Goal: Task Accomplishment & Management: Complete application form

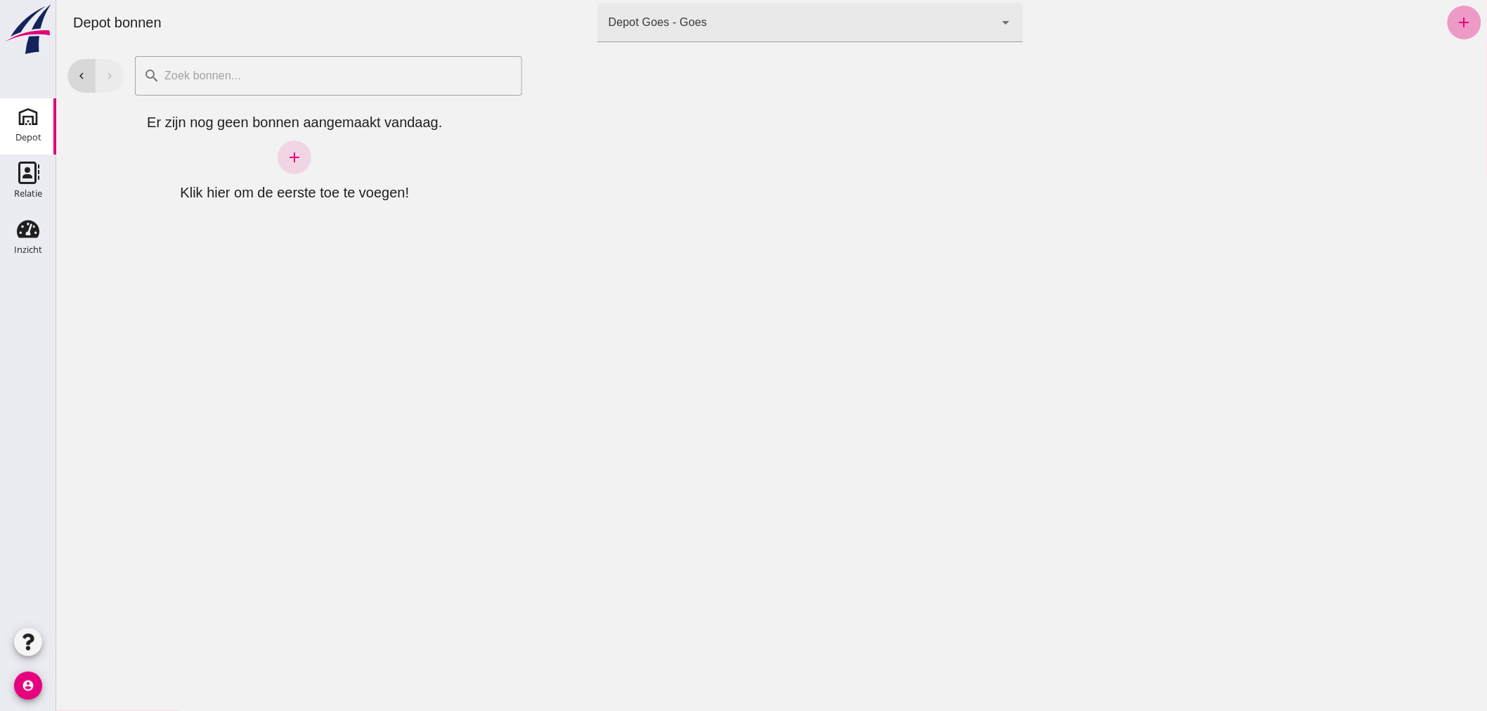
click at [1456, 18] on icon "add" at bounding box center [1464, 22] width 17 height 17
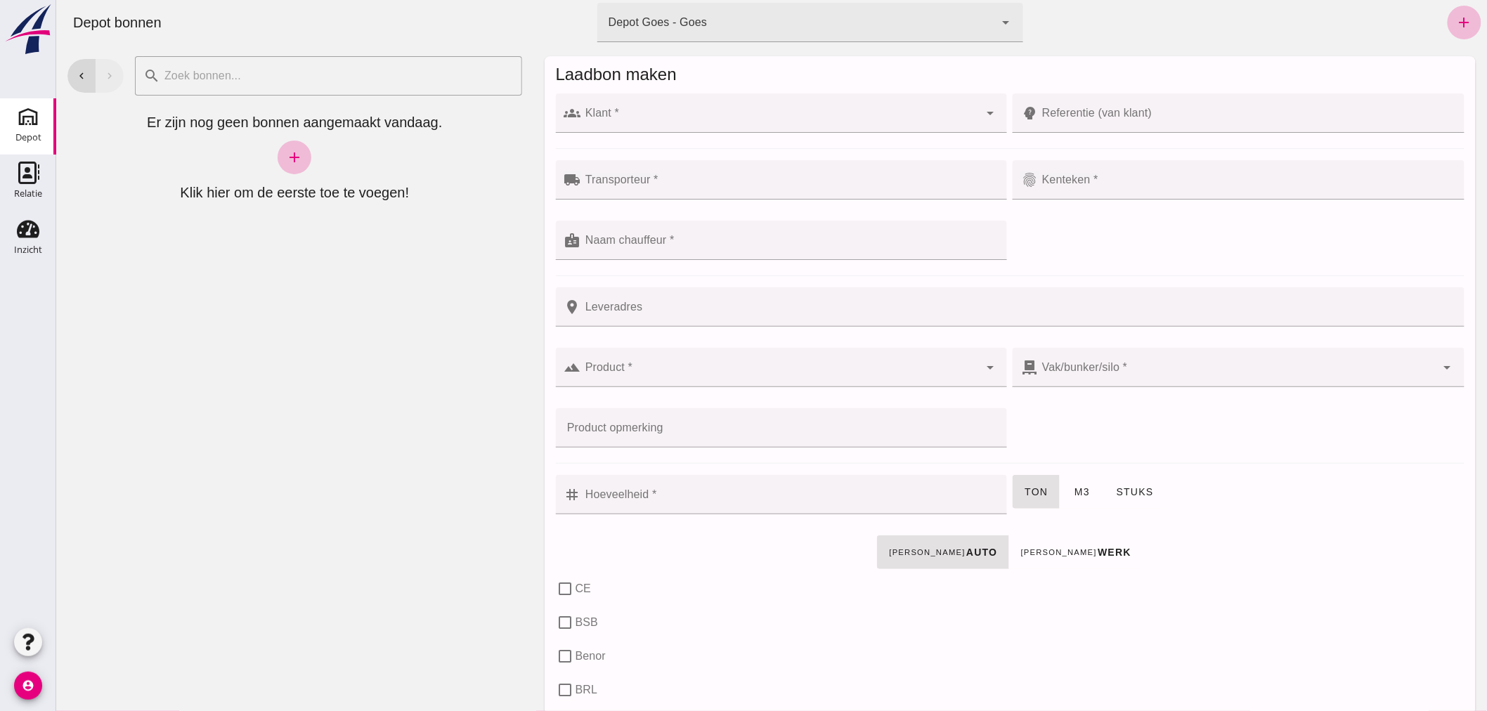
click at [666, 113] on input "Klant *" at bounding box center [780, 120] width 399 height 17
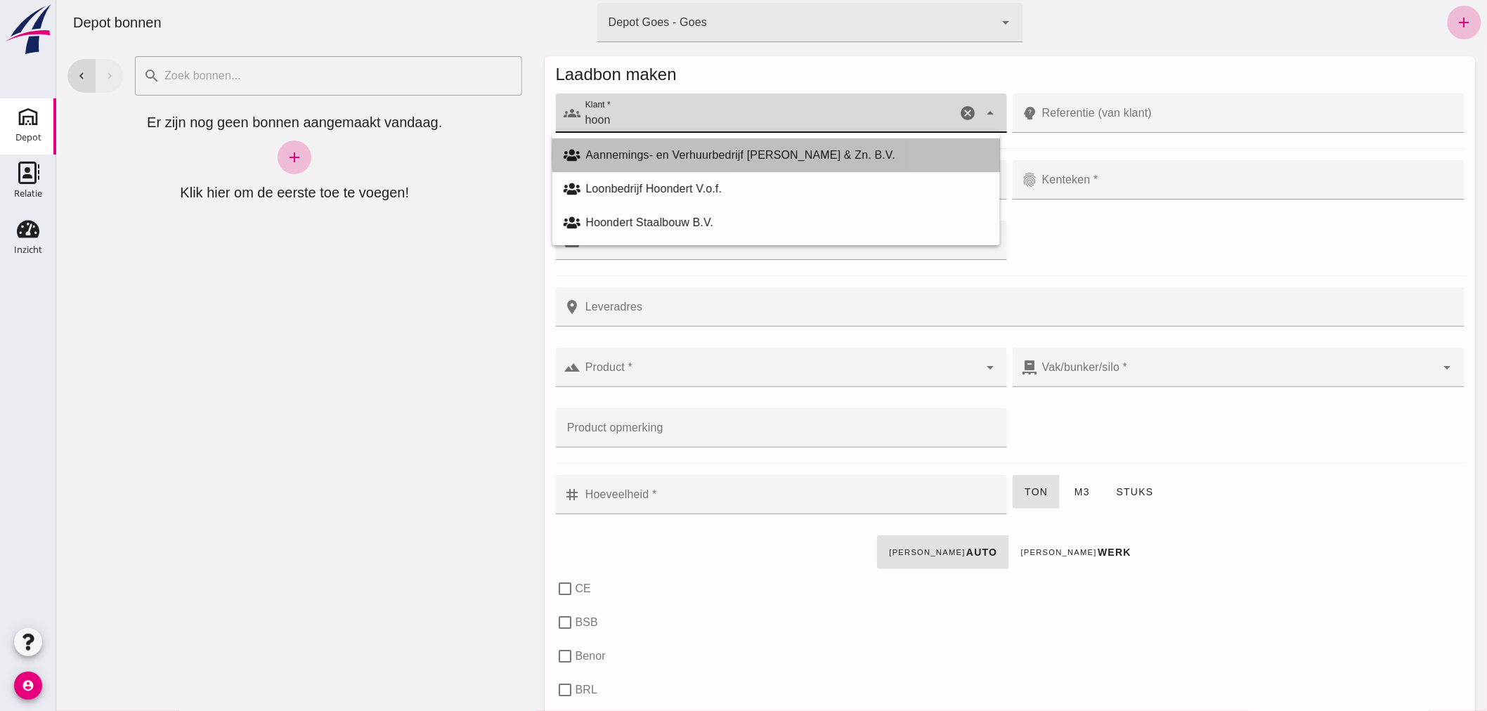
click at [647, 153] on div "Aannemings- en Verhuurbedrijf [PERSON_NAME] & Zn. B.V." at bounding box center [787, 155] width 403 height 17
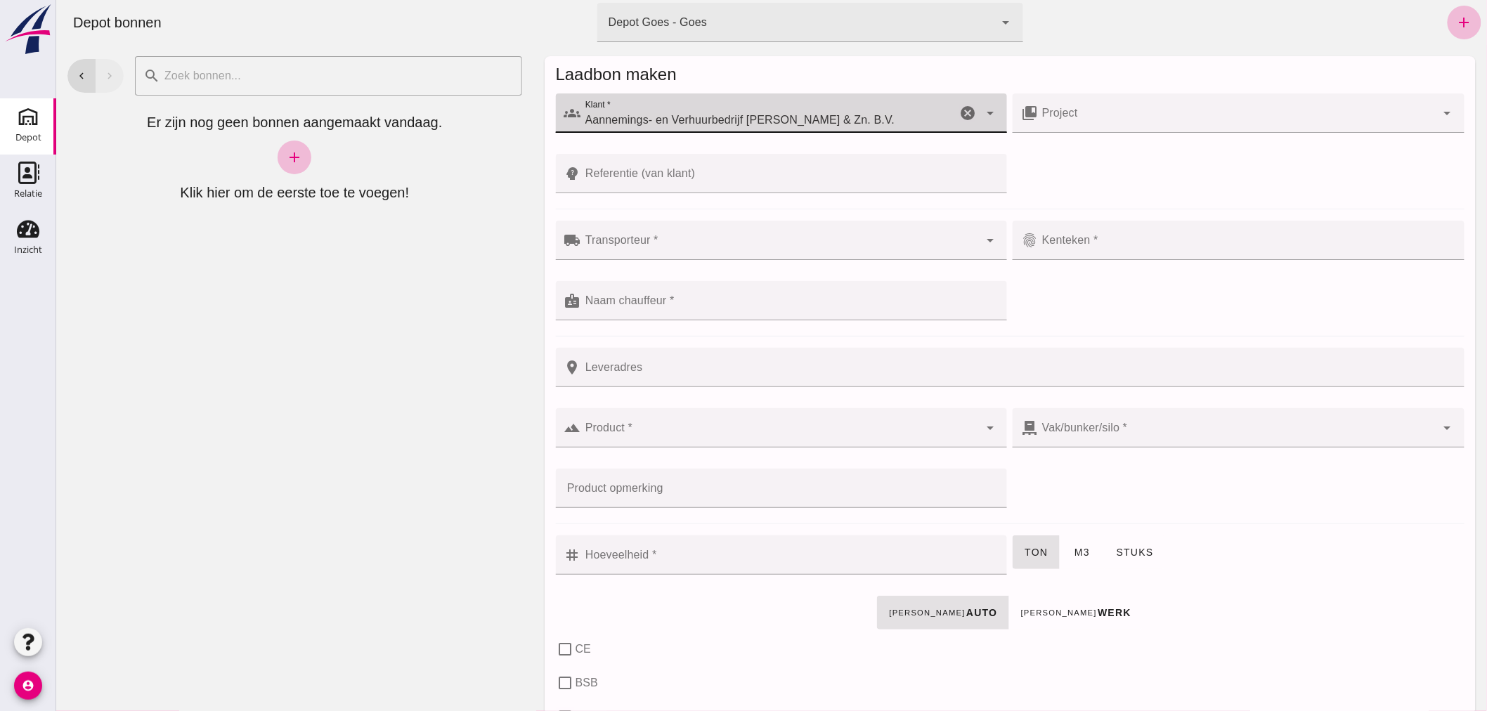
type input "Aannemings- en Verhuurbedrijf [PERSON_NAME] & Zn. B.V."
click at [656, 247] on input "Transporteur *" at bounding box center [780, 247] width 399 height 17
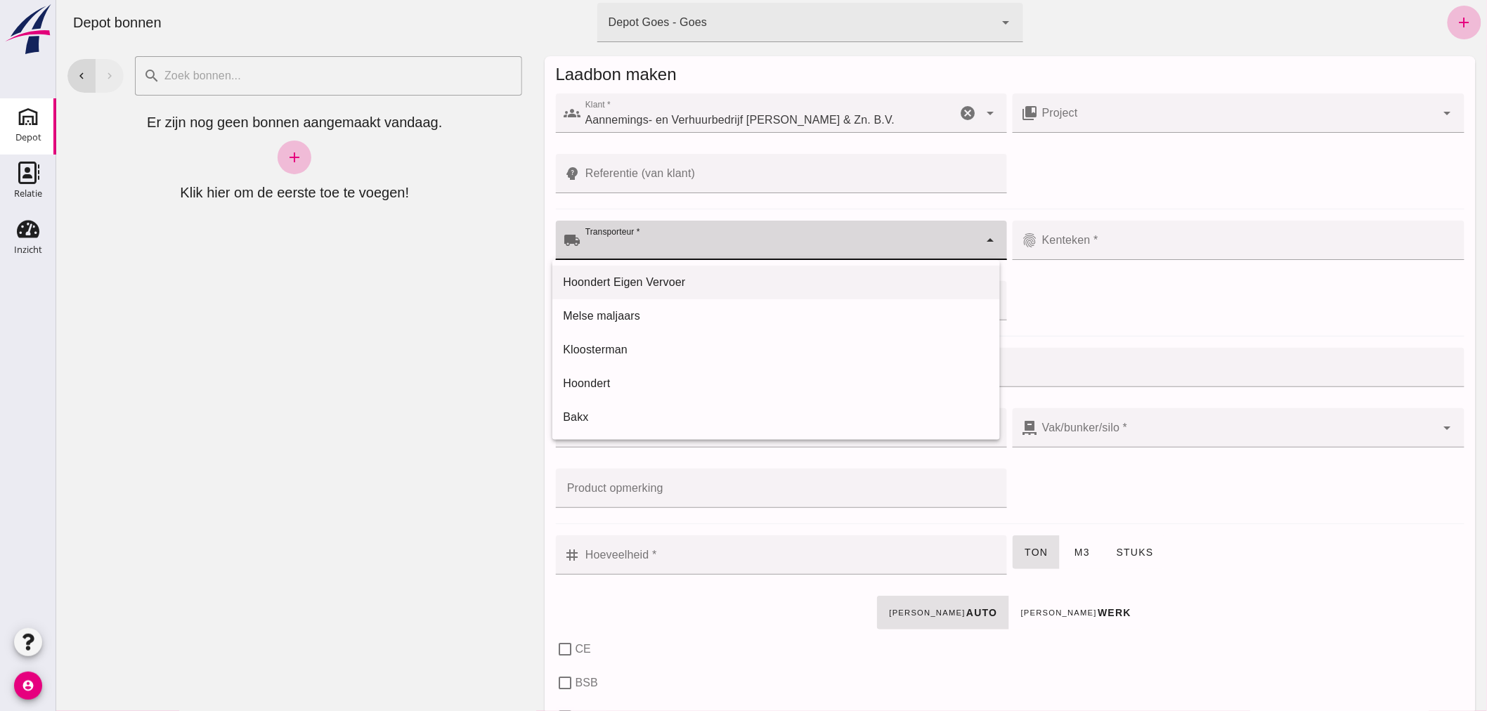
click at [649, 272] on div "Hoondert Eigen Vervoer" at bounding box center [776, 283] width 448 height 34
type input "Hoondert Eigen Vervoer"
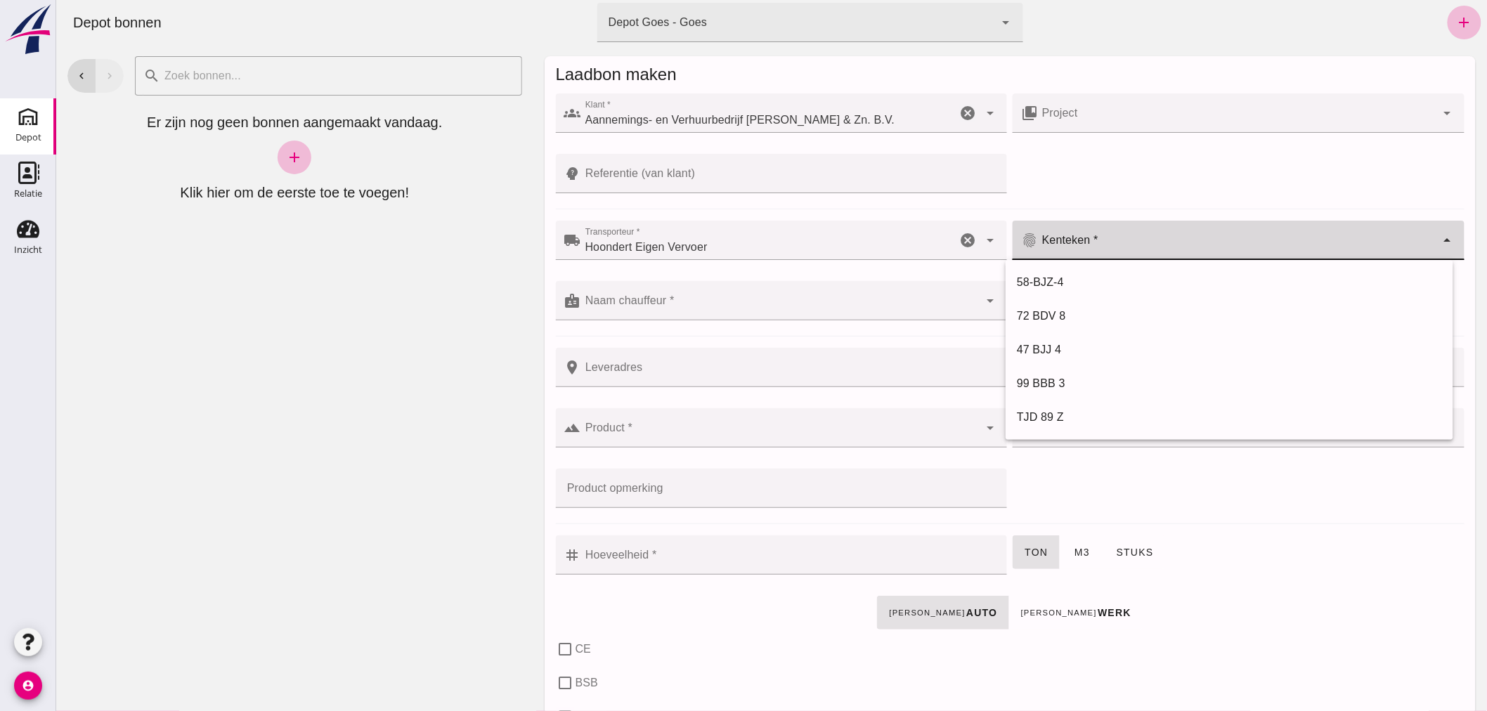
click at [1097, 240] on input "Kenteken *" at bounding box center [1237, 247] width 399 height 17
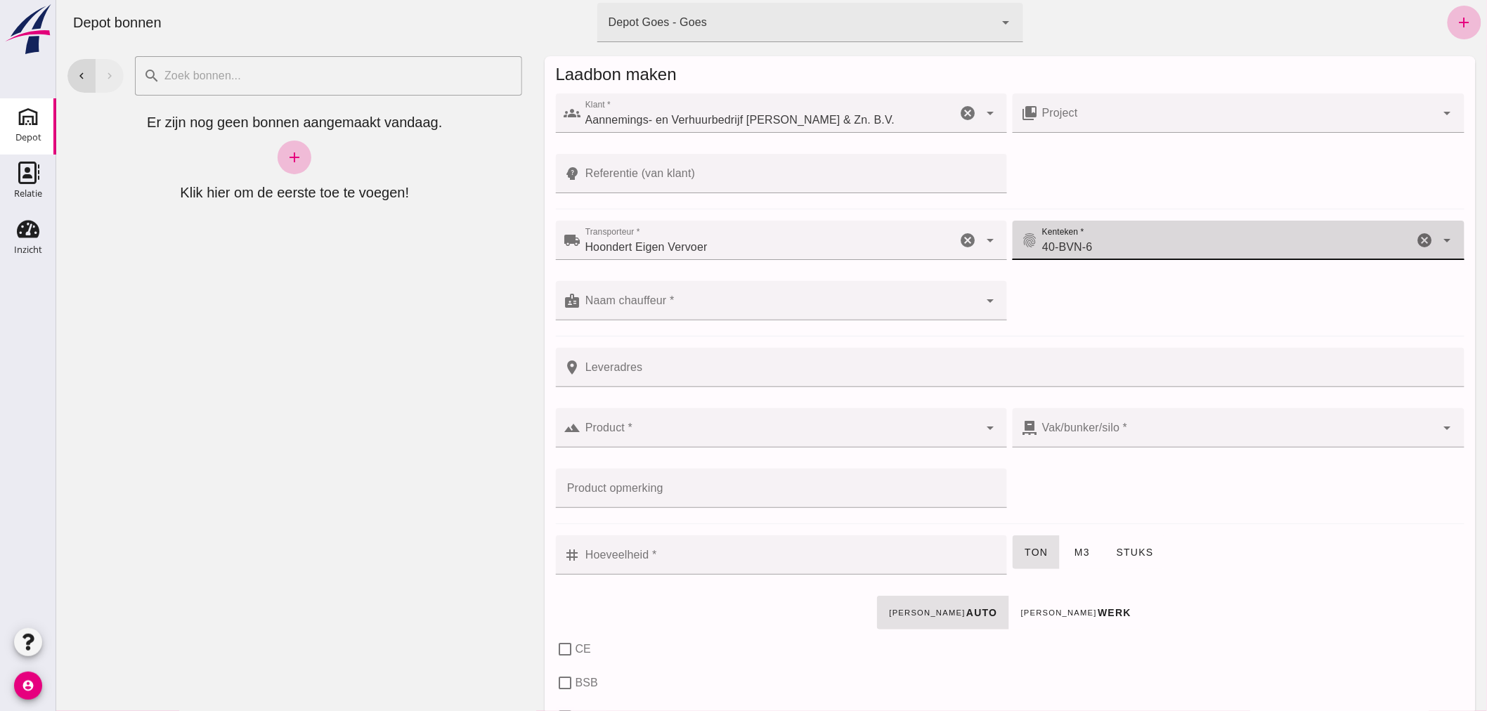
type input "40-BVN-6"
click at [748, 174] on input "Referentie (van klant)" at bounding box center [790, 173] width 418 height 39
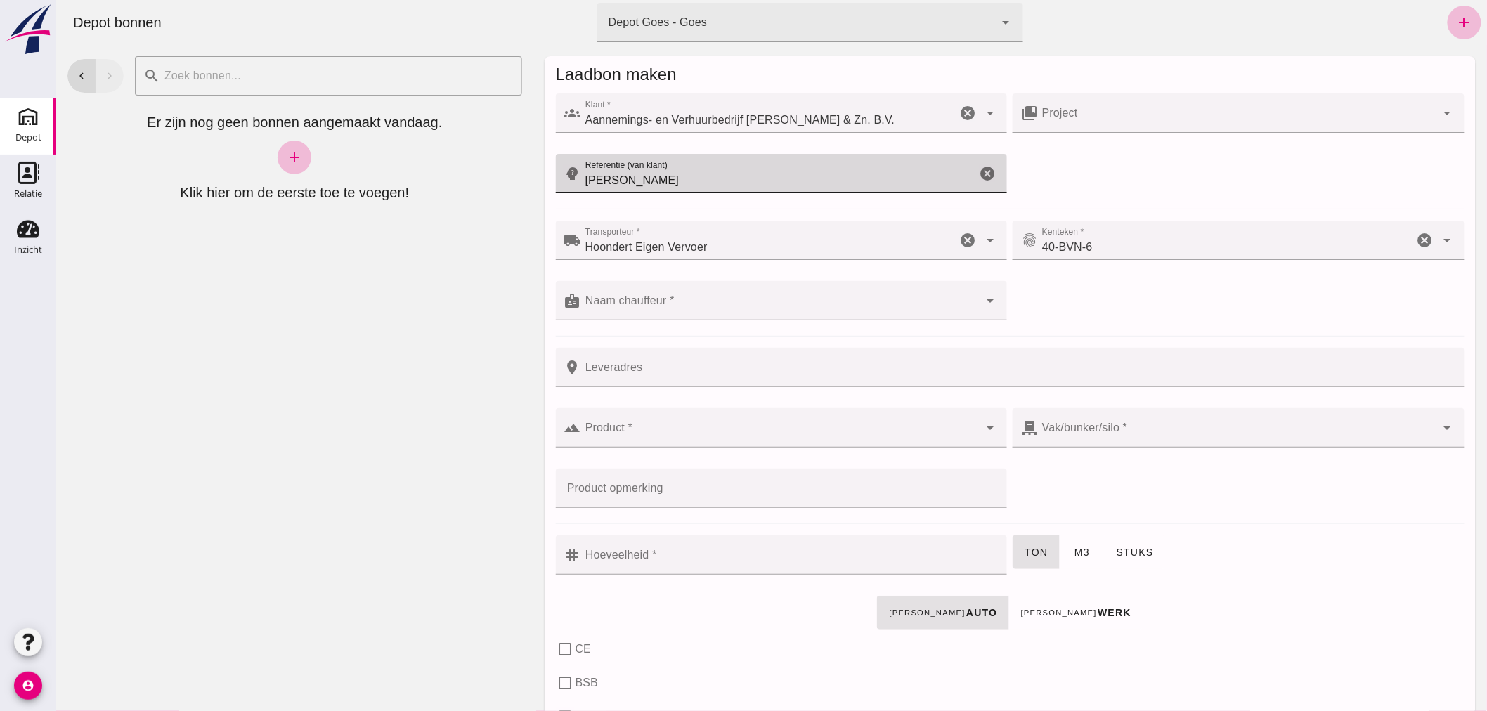
type input "[PERSON_NAME]"
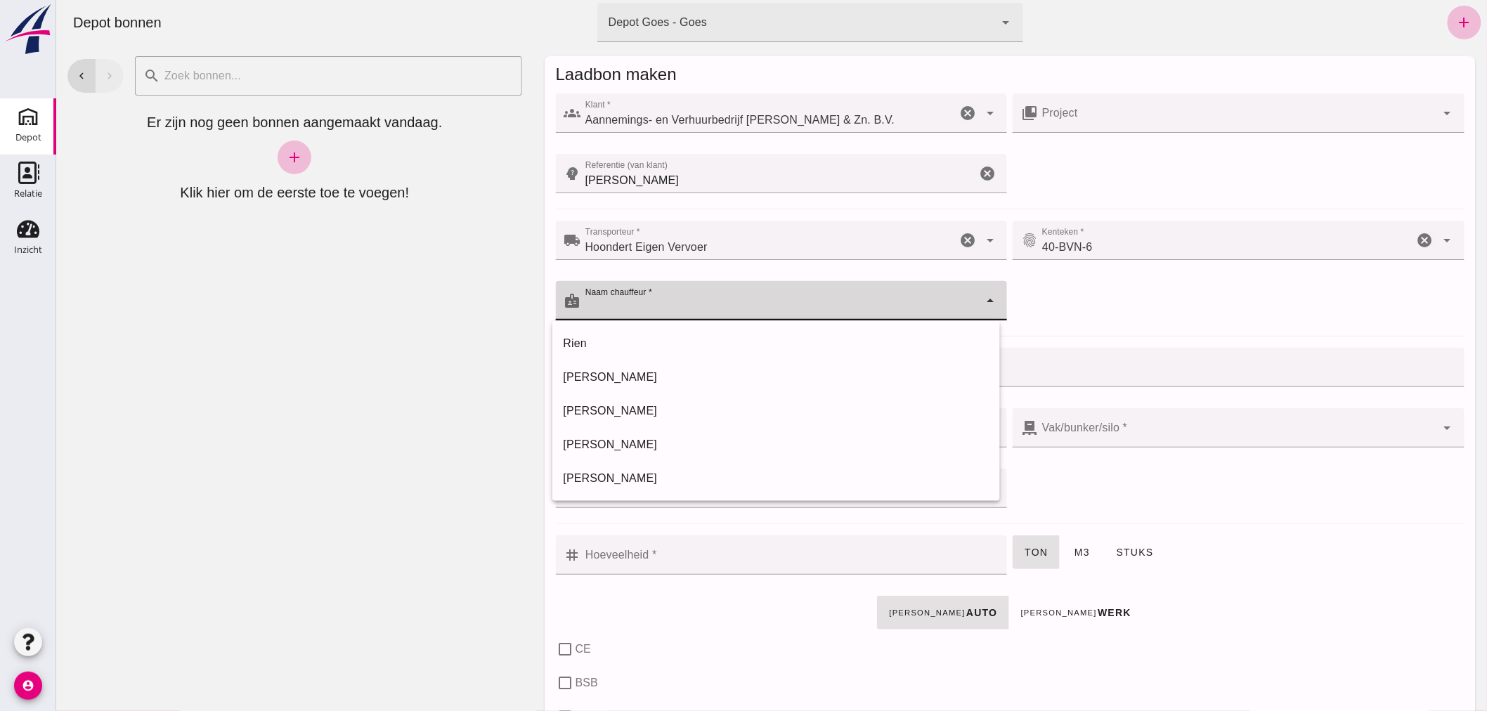
click at [984, 298] on icon "arrow_drop_down" at bounding box center [989, 300] width 17 height 17
click at [491, 394] on div "chevron_left chevron_right search cancel Er zijn nog geen bonnen aangemaakt van…" at bounding box center [294, 378] width 477 height 666
click at [718, 299] on input "Naam chauffeur *" at bounding box center [780, 307] width 399 height 17
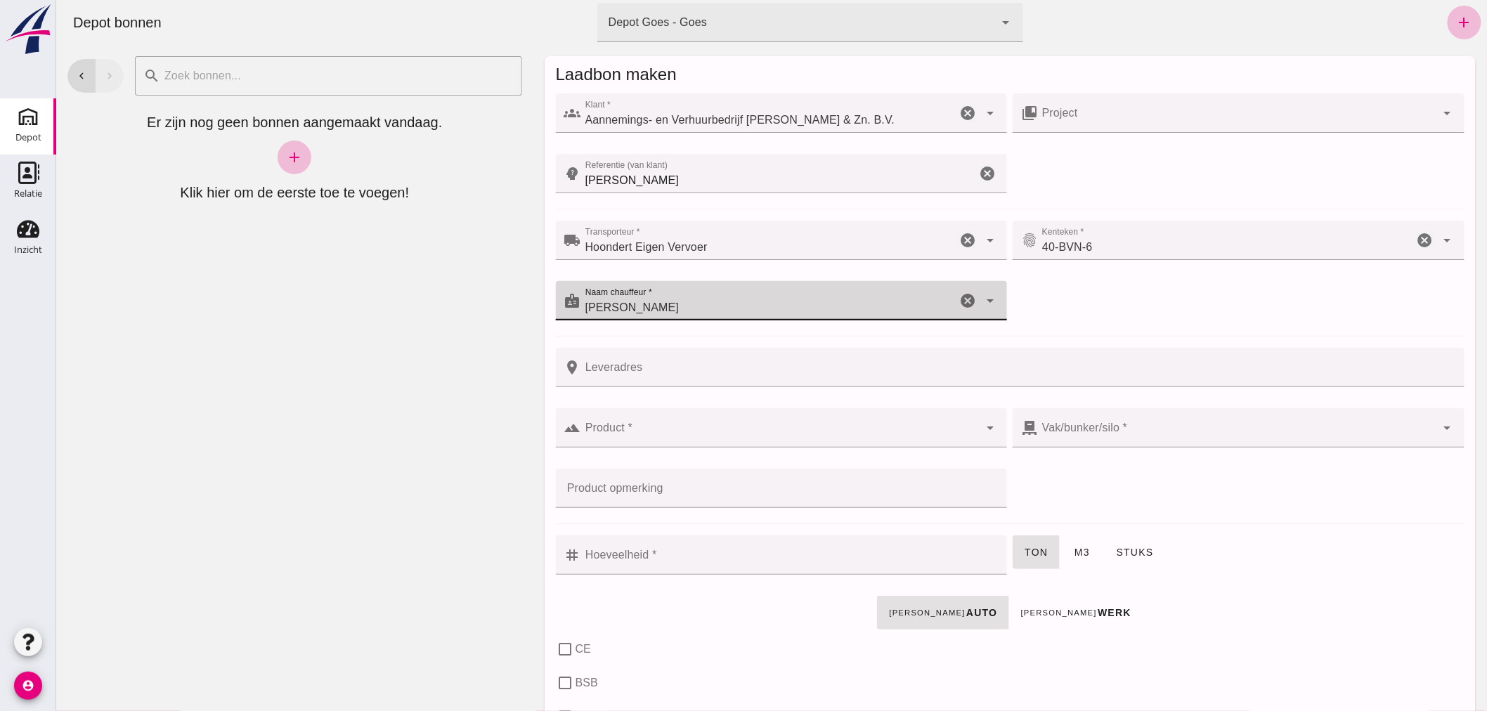
type input "[PERSON_NAME]"
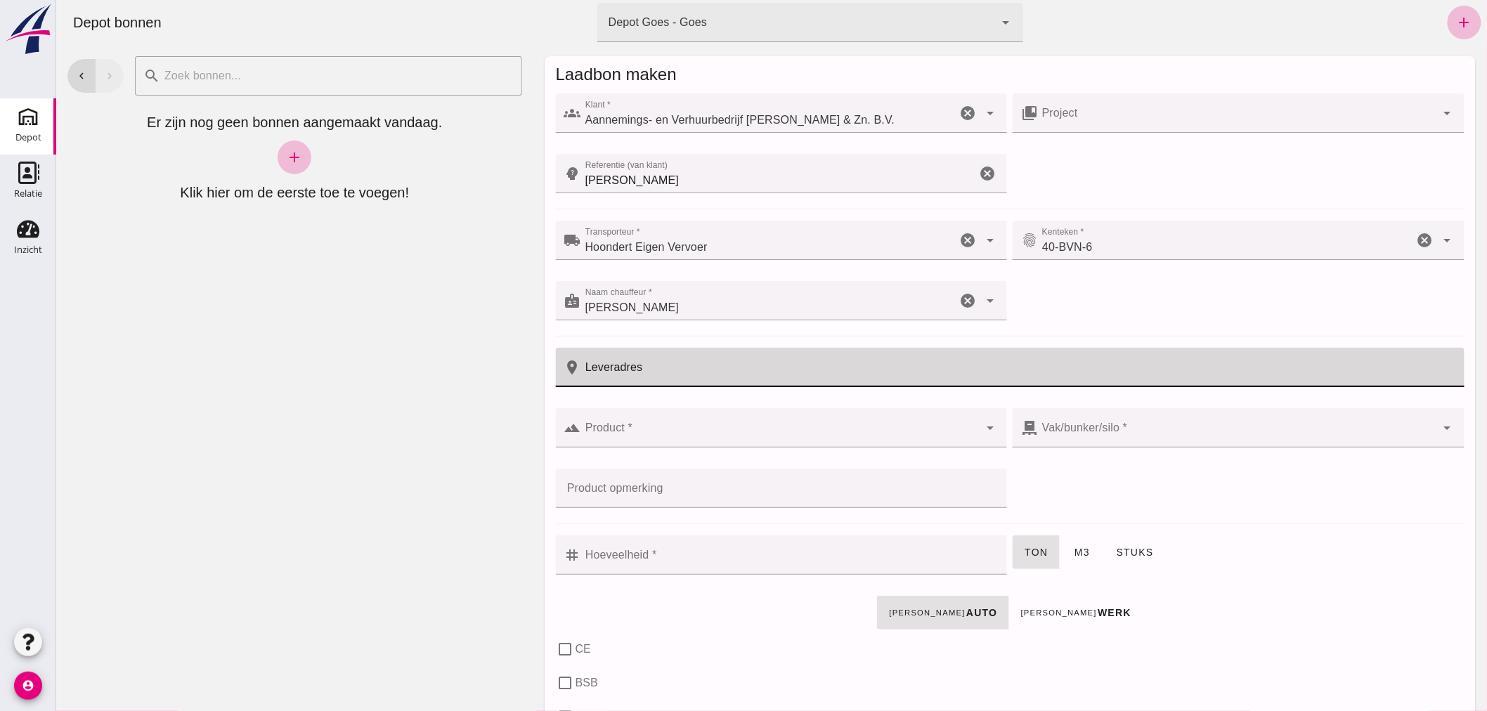
click at [684, 357] on input "Leveradres" at bounding box center [1018, 367] width 875 height 39
click at [612, 375] on input "Betteqwaartsedijk" at bounding box center [1007, 367] width 853 height 39
click at [676, 374] on input "Bettewaartsedijk" at bounding box center [1007, 367] width 853 height 39
type input "Bettewaartsedijk 2"
click at [662, 434] on input "Product *" at bounding box center [780, 435] width 399 height 17
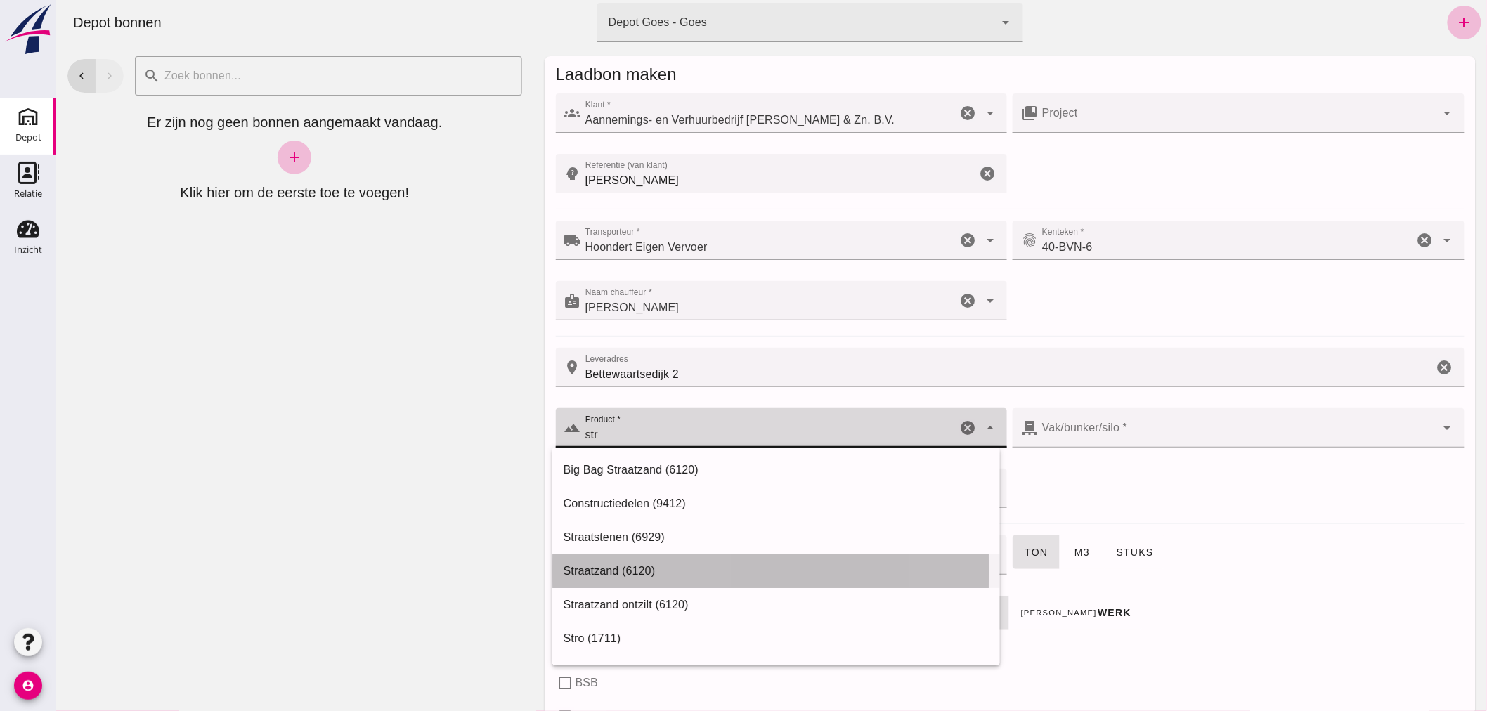
click at [623, 565] on div "Straatzand (6120)" at bounding box center [775, 571] width 425 height 17
type input "Straatzand (6120)"
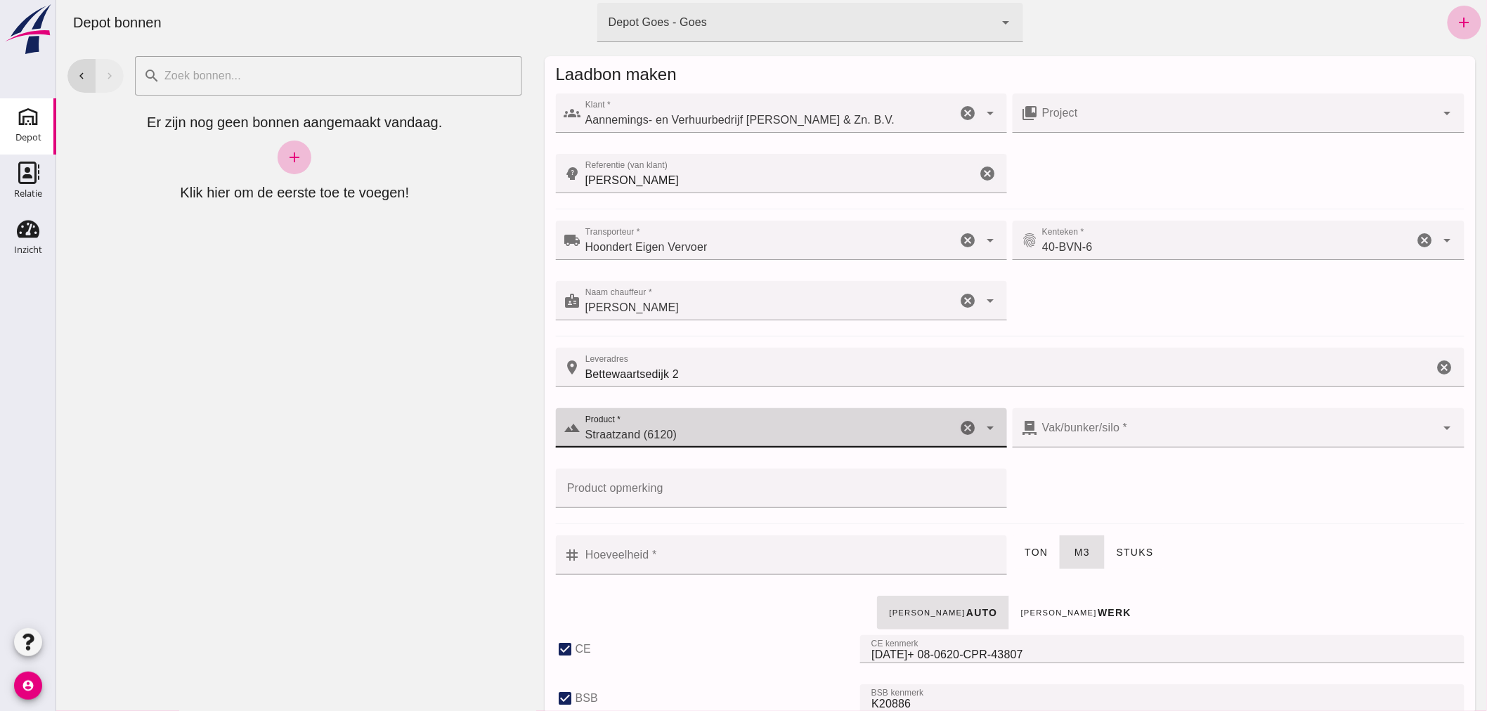
checkbox input "true"
type input "40"
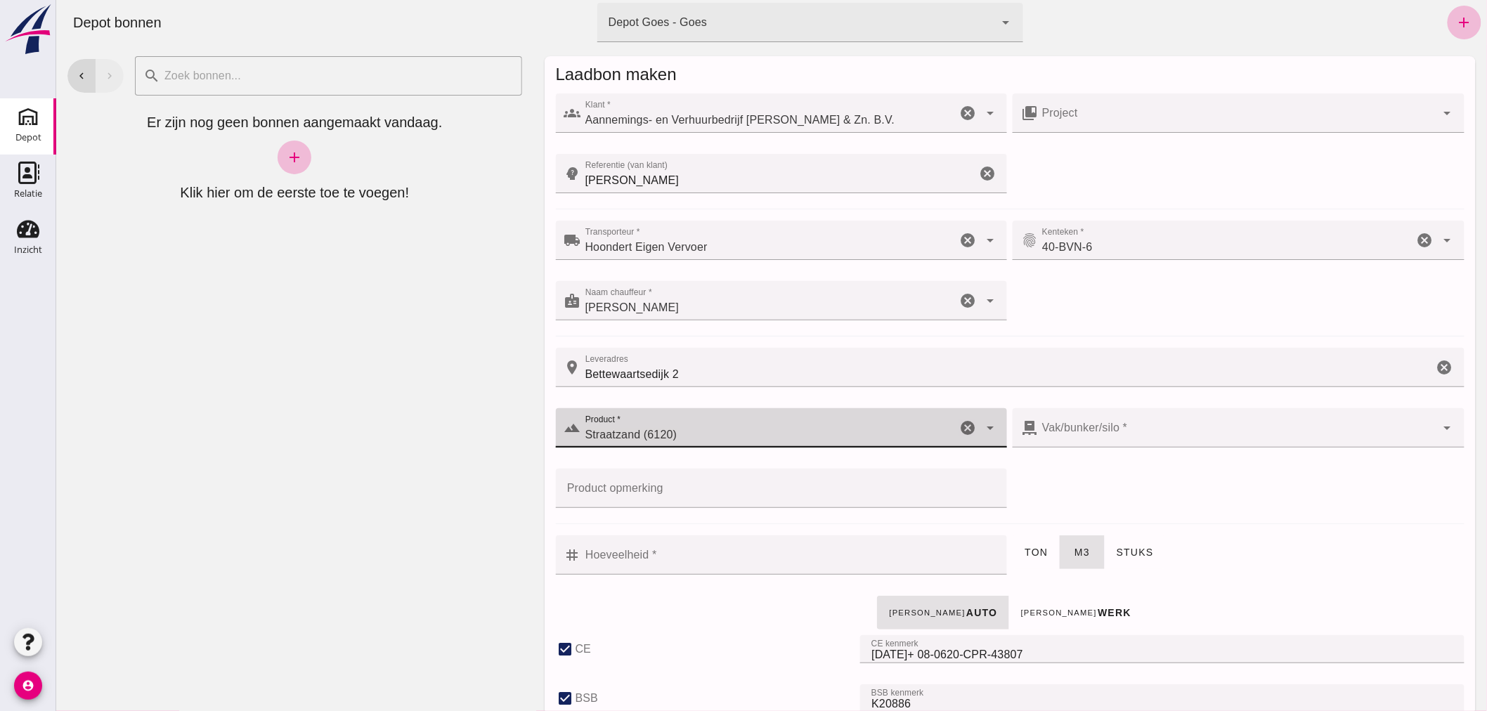
checkbox input "true"
type input "303"
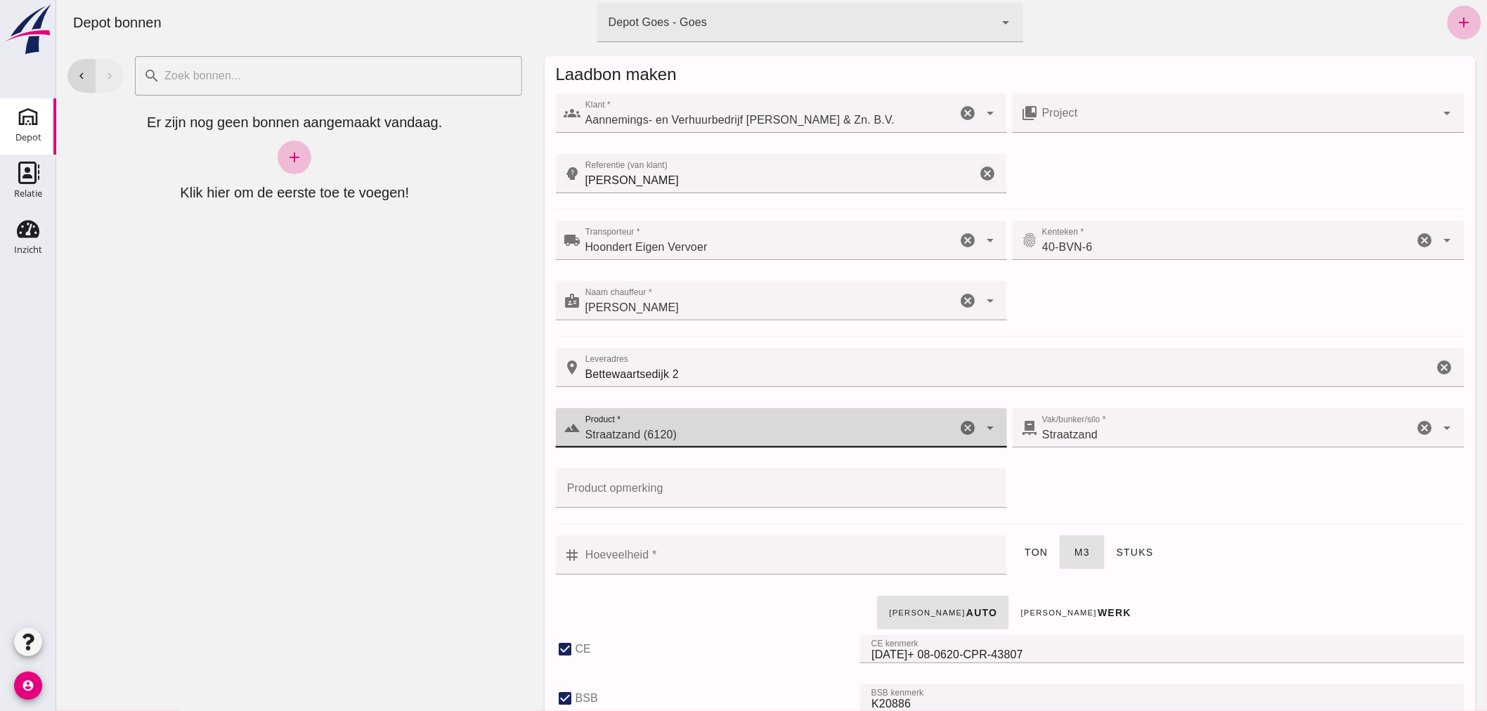
type input "Straatzand (6120)"
click at [717, 564] on input "Hoeveelheid *" at bounding box center [790, 555] width 418 height 39
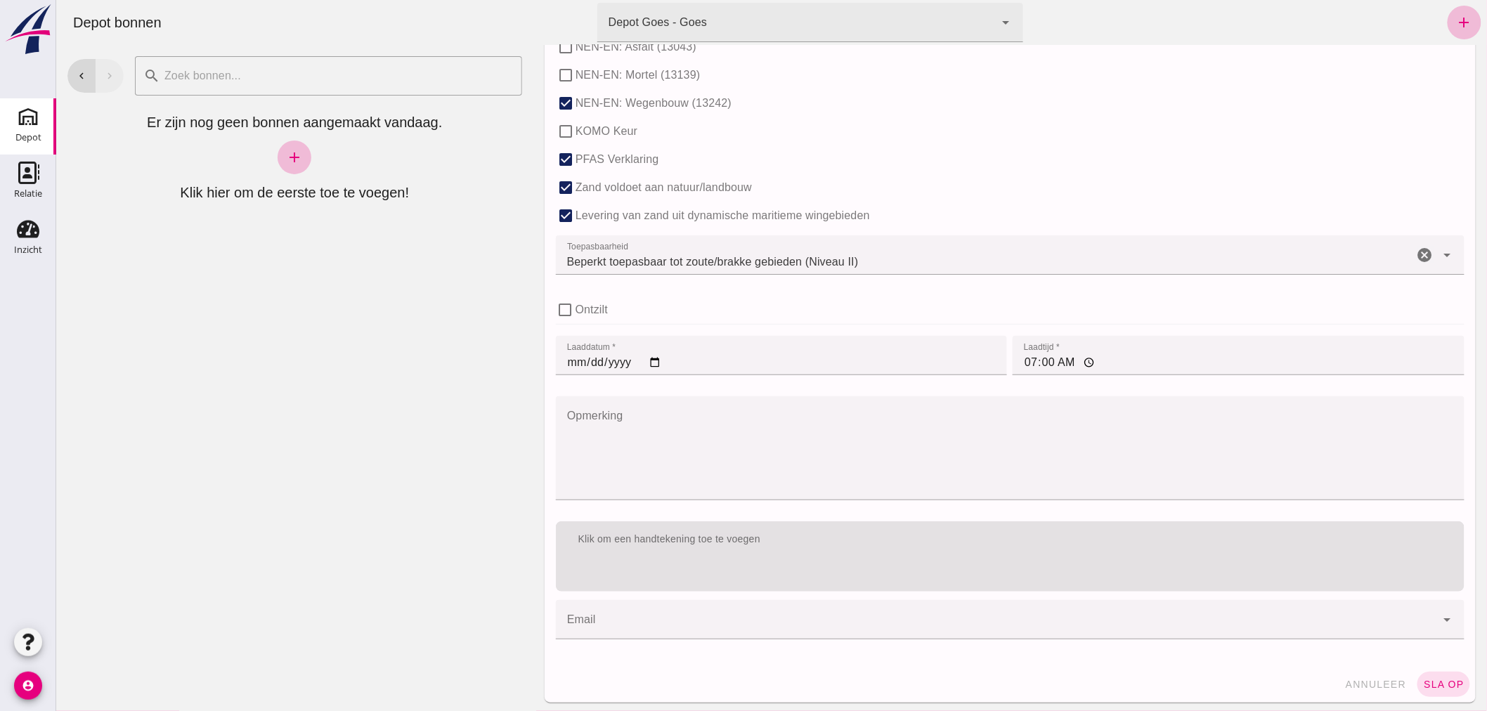
scroll to position [863, 0]
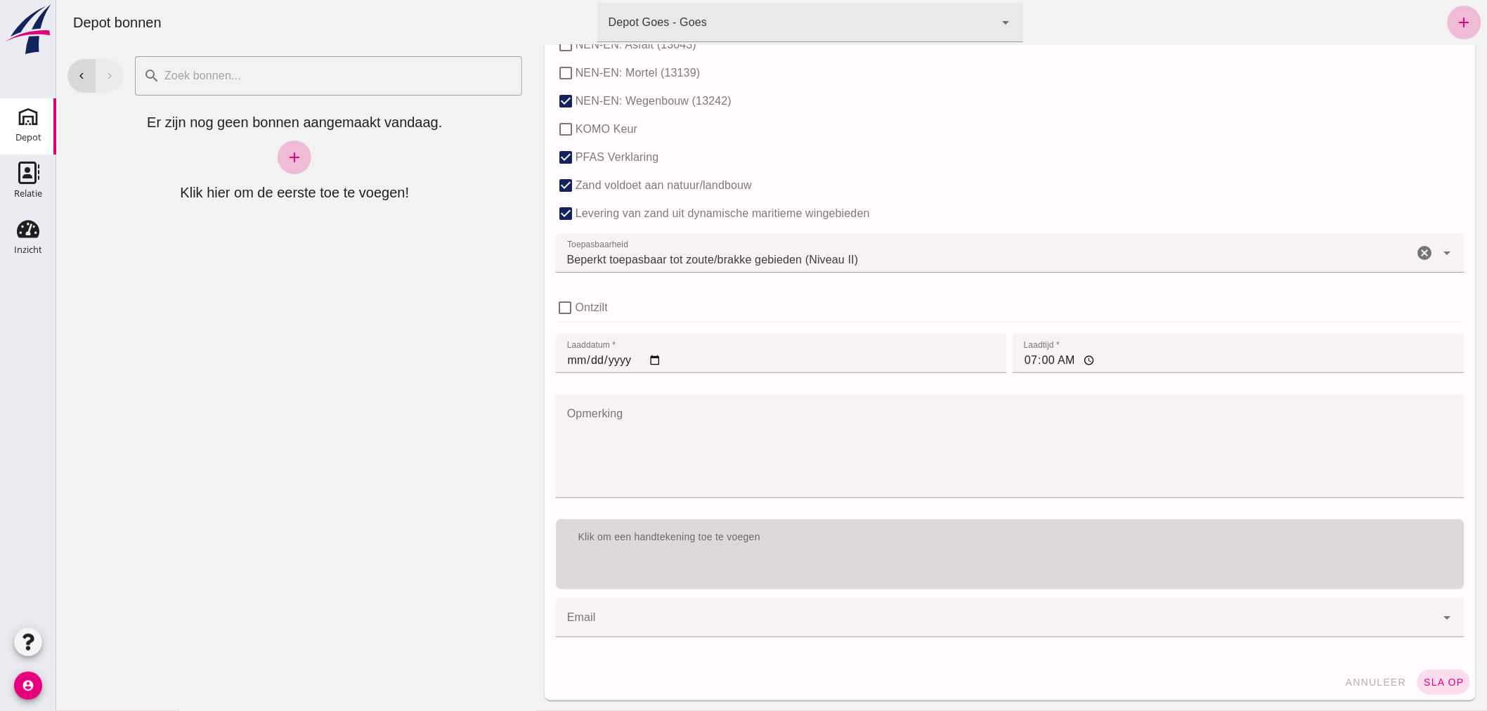
type input "22"
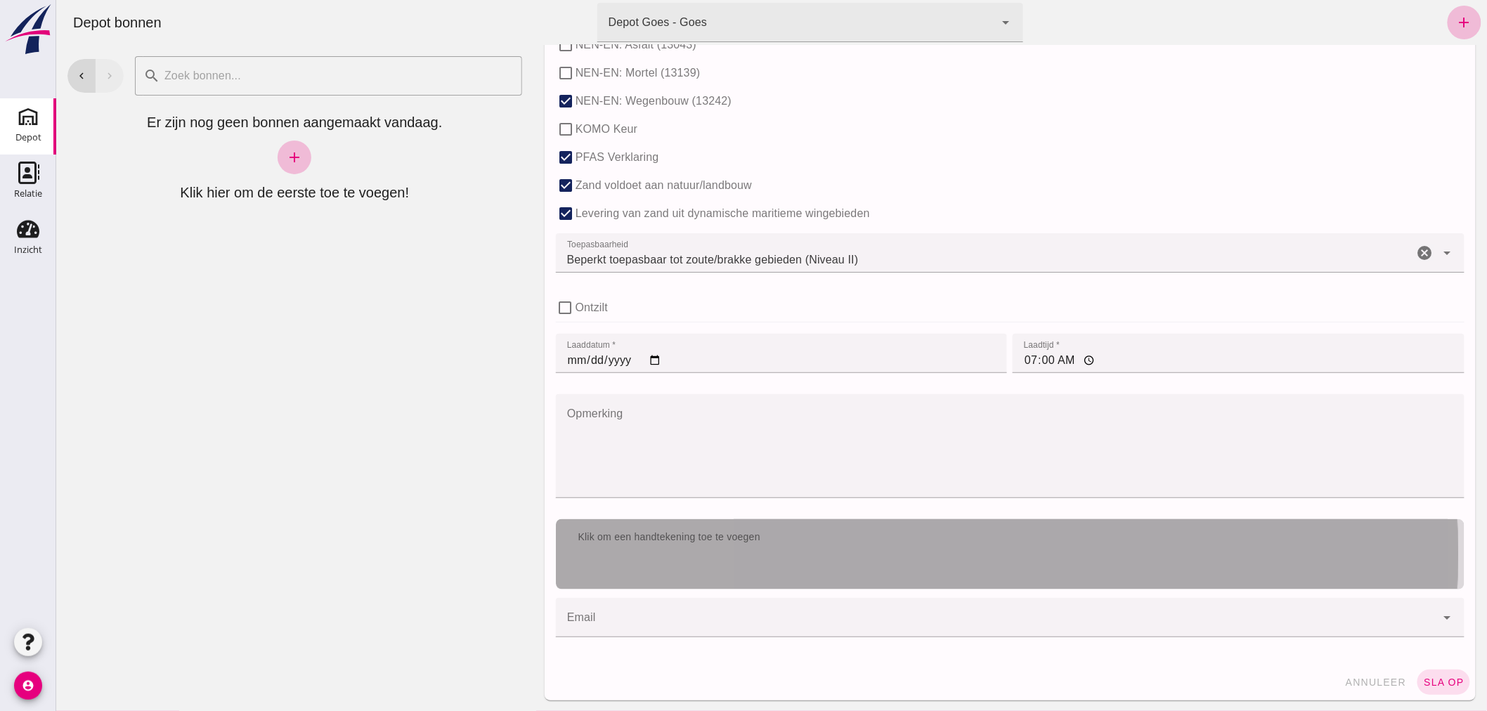
click at [848, 558] on div "Klik om een handtekening toe te voegen" at bounding box center [1009, 554] width 909 height 70
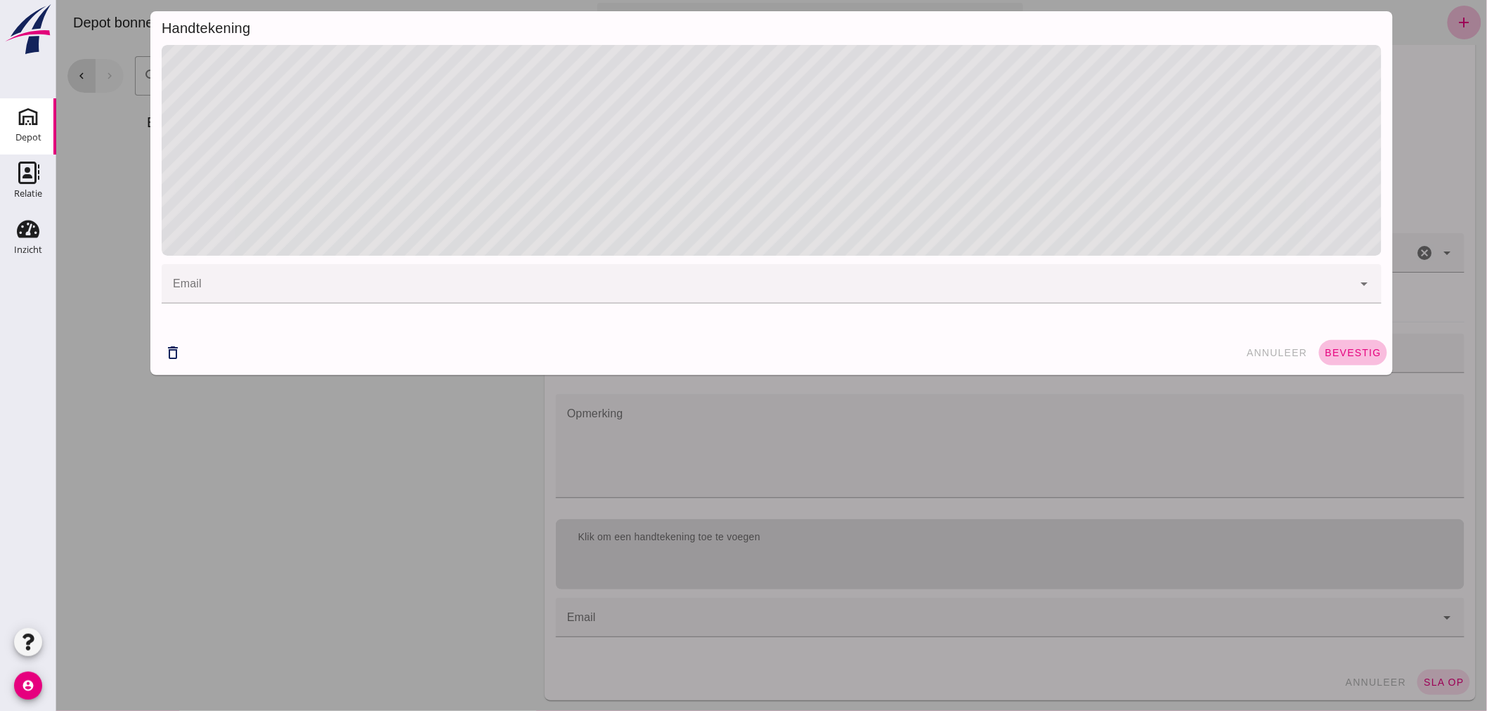
click at [1331, 349] on span "bevestig" at bounding box center [1352, 352] width 57 height 11
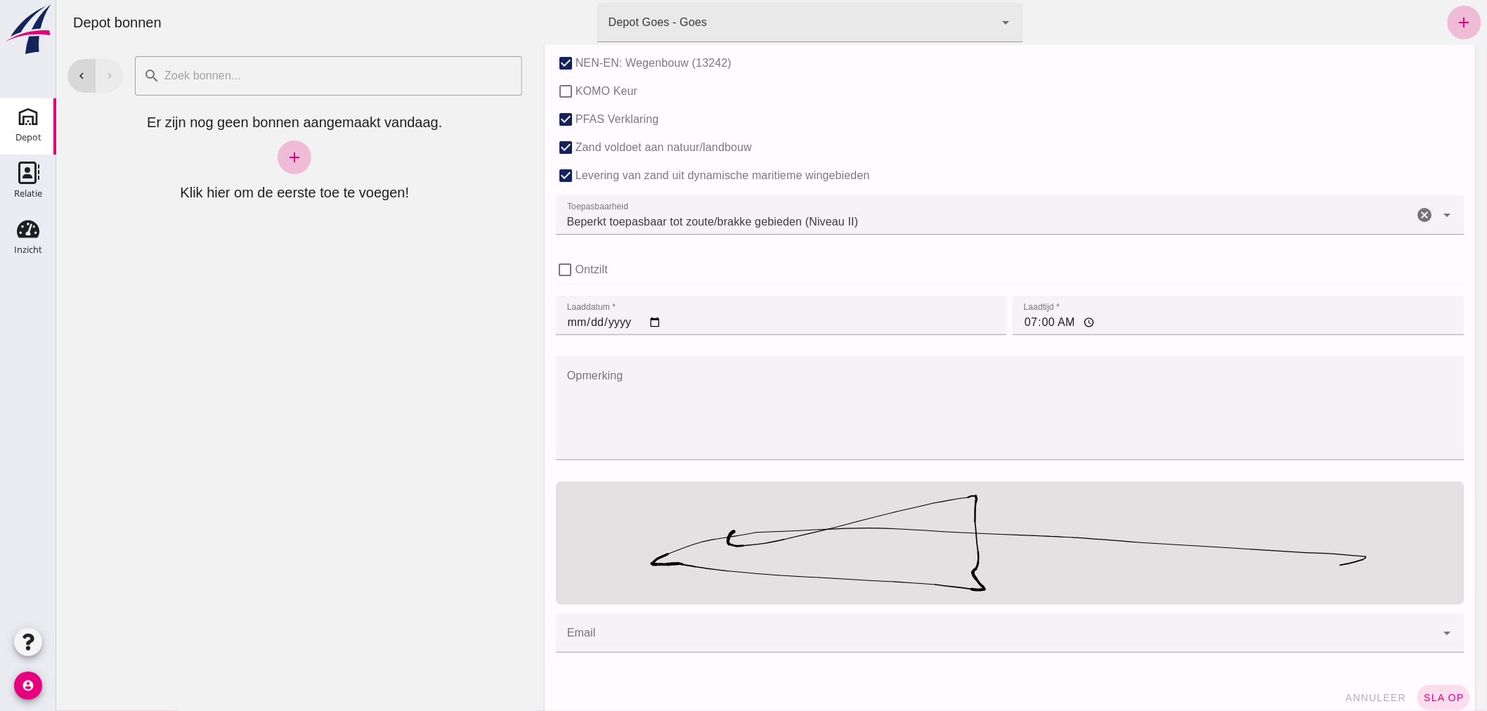
scroll to position [917, 0]
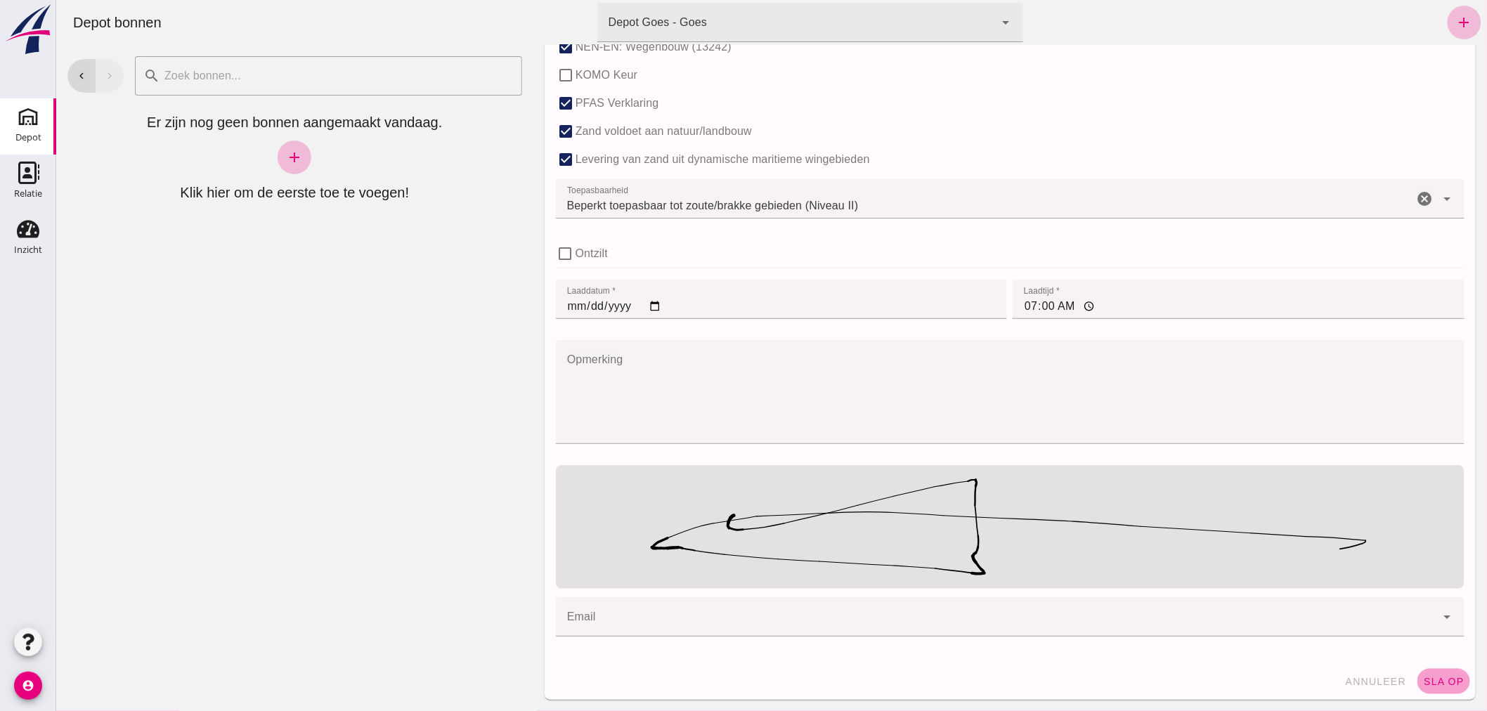
click at [1438, 676] on span "sla op" at bounding box center [1443, 681] width 41 height 11
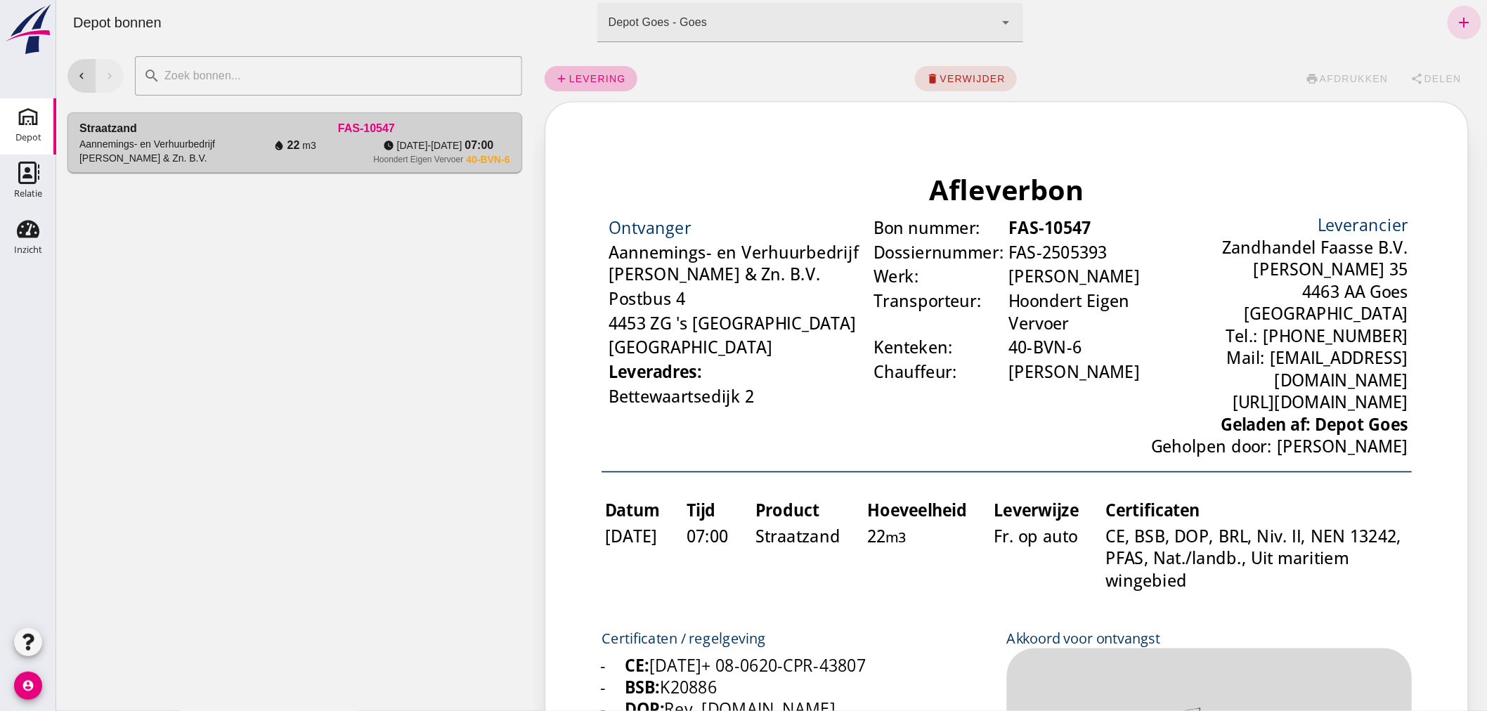
scroll to position [0, 0]
click at [1456, 16] on icon "add" at bounding box center [1464, 22] width 17 height 17
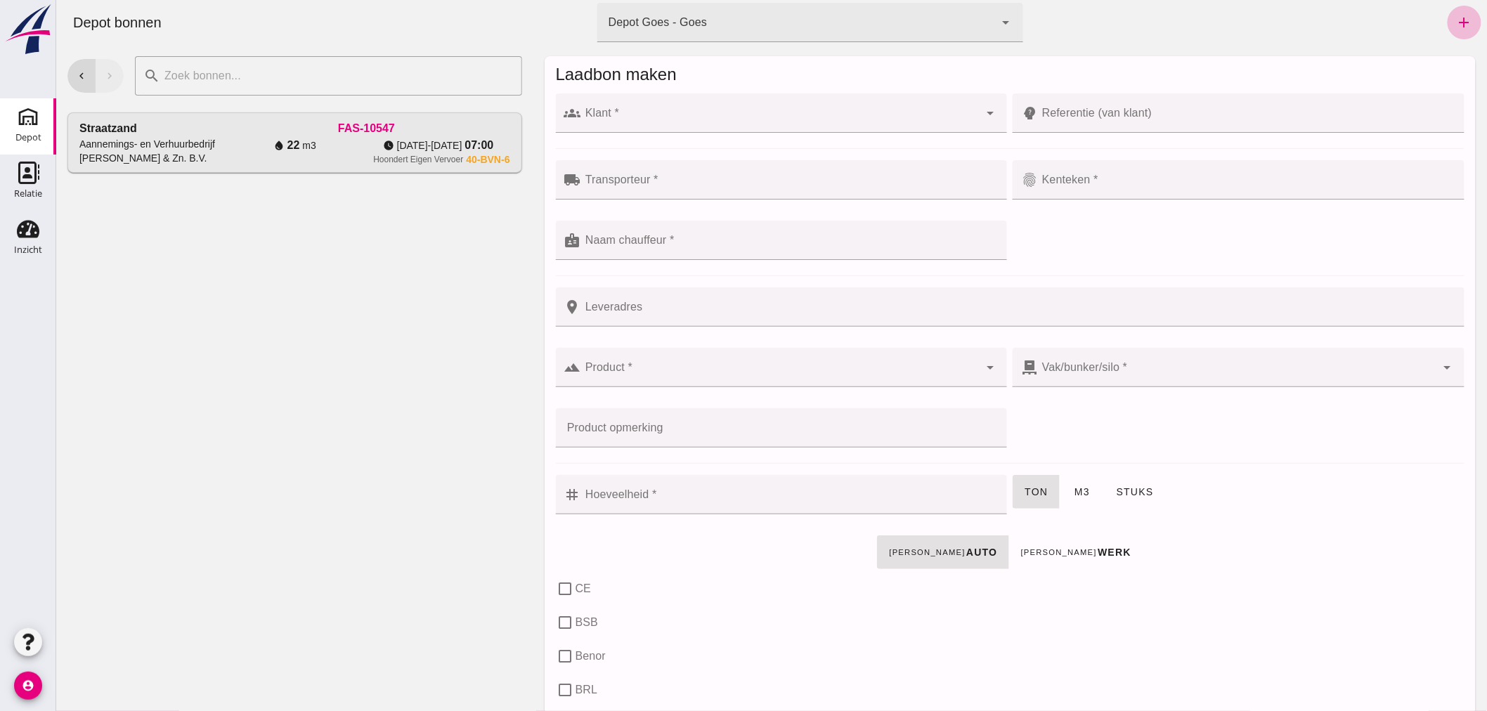
click at [709, 110] on div at bounding box center [780, 112] width 399 height 39
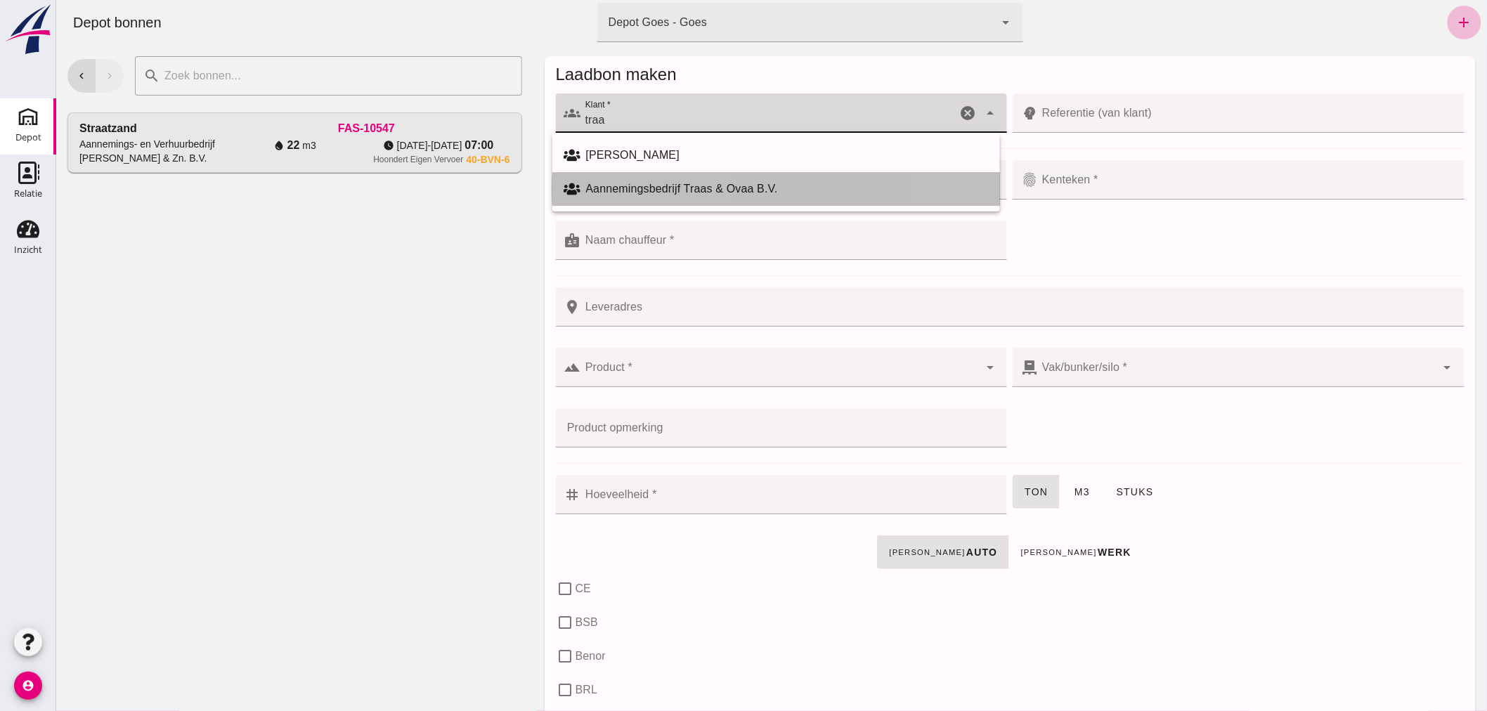
click at [669, 183] on div "Aannemingsbedrijf Traas & Ovaa B.V." at bounding box center [787, 189] width 403 height 17
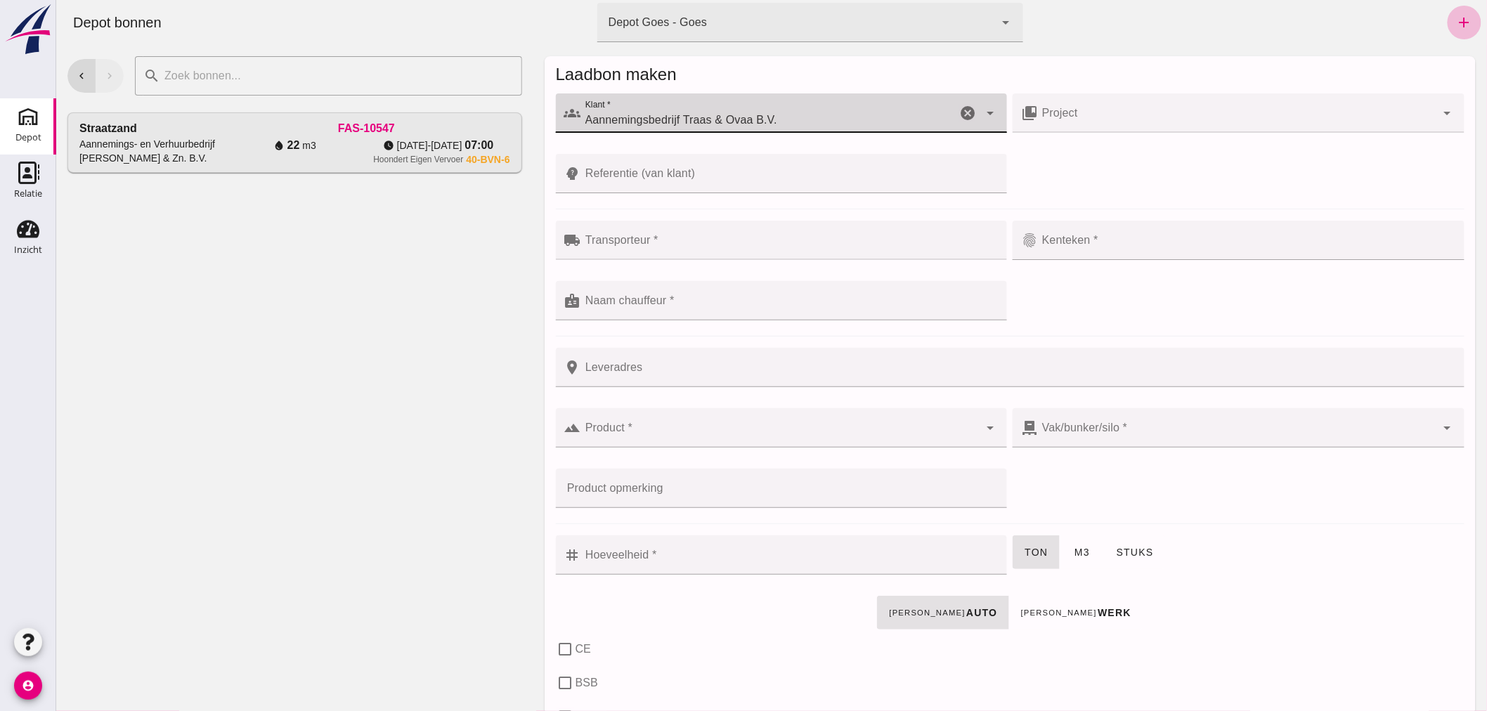
type input "Aannemingsbedrijf Traas & Ovaa B.V."
click at [665, 239] on input "Transporteur *" at bounding box center [790, 247] width 418 height 17
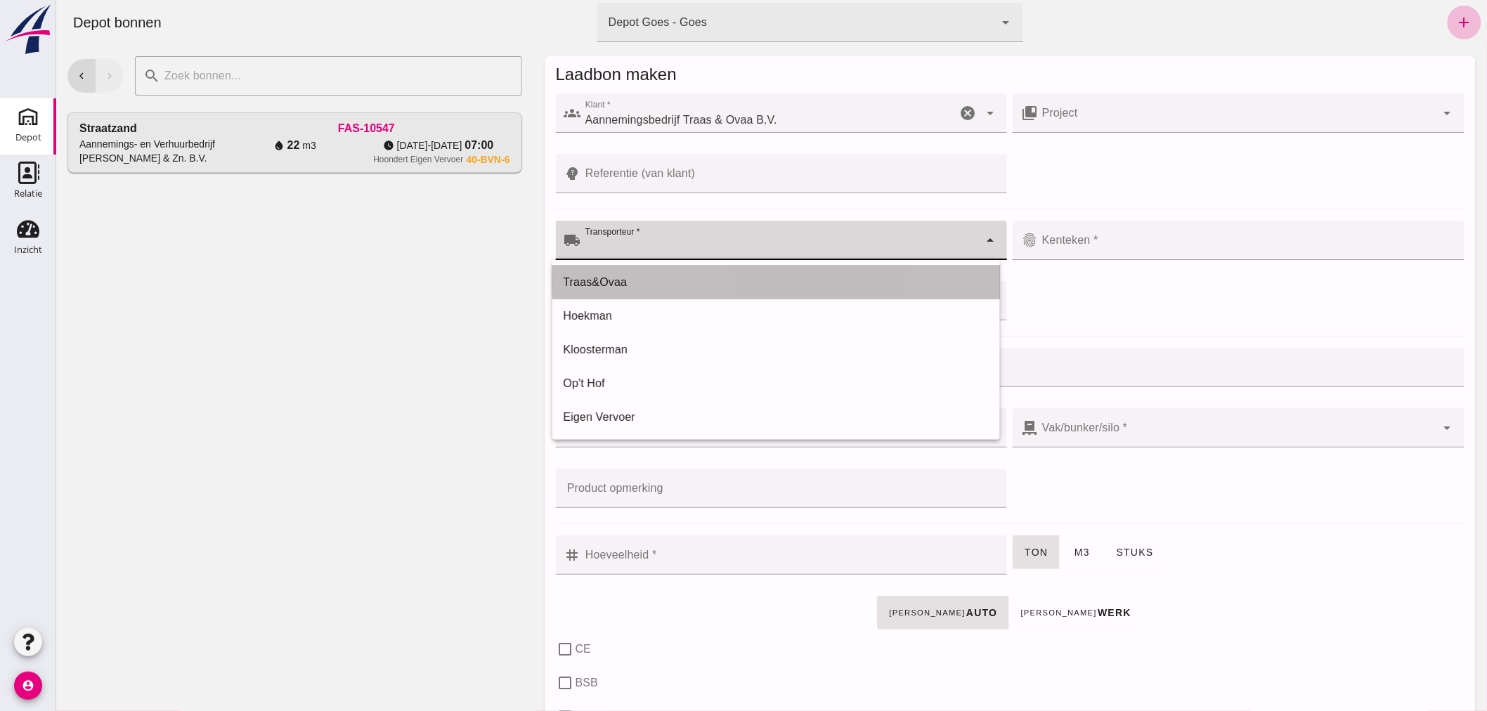
click at [641, 278] on div "Traas&Ovaa" at bounding box center [775, 282] width 425 height 17
type input "Traas&Ovaa"
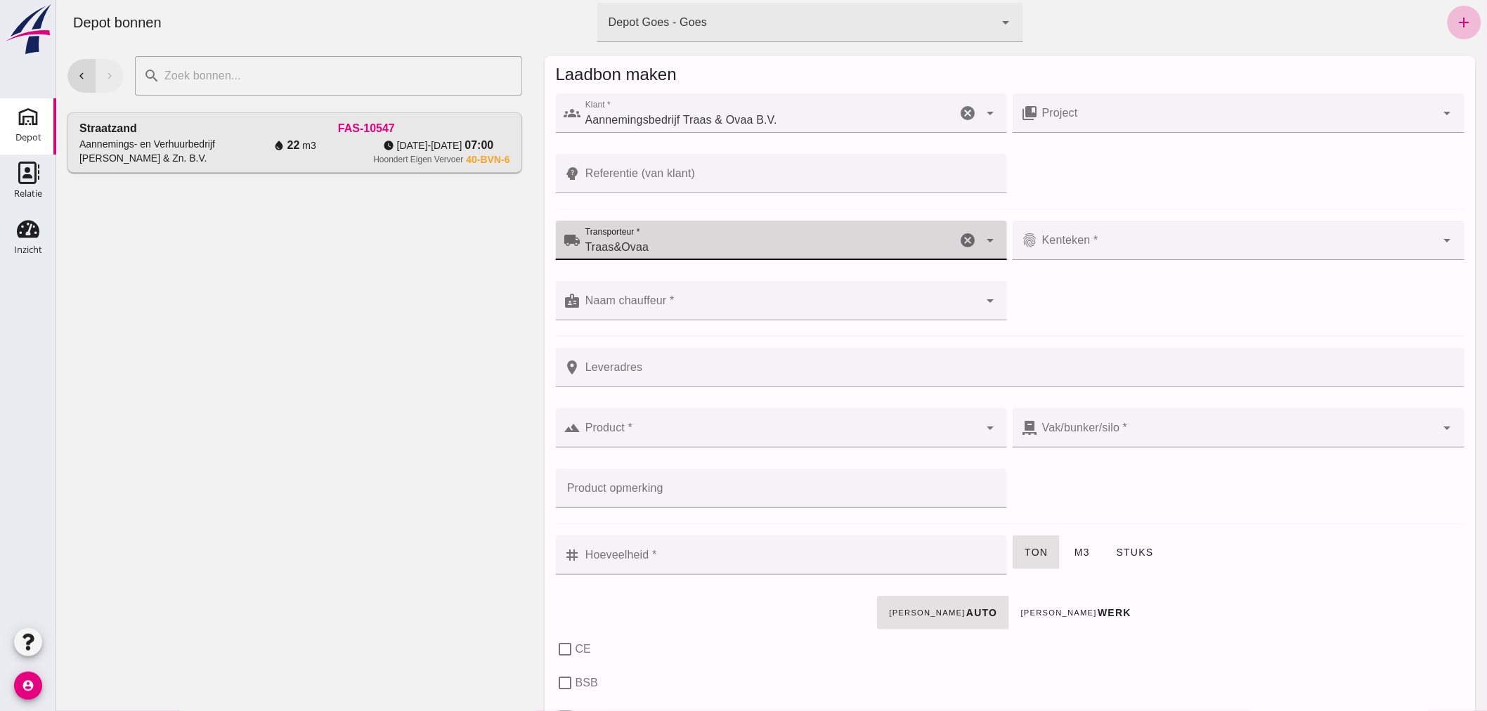
click at [1130, 245] on input "Kenteken *" at bounding box center [1237, 247] width 399 height 17
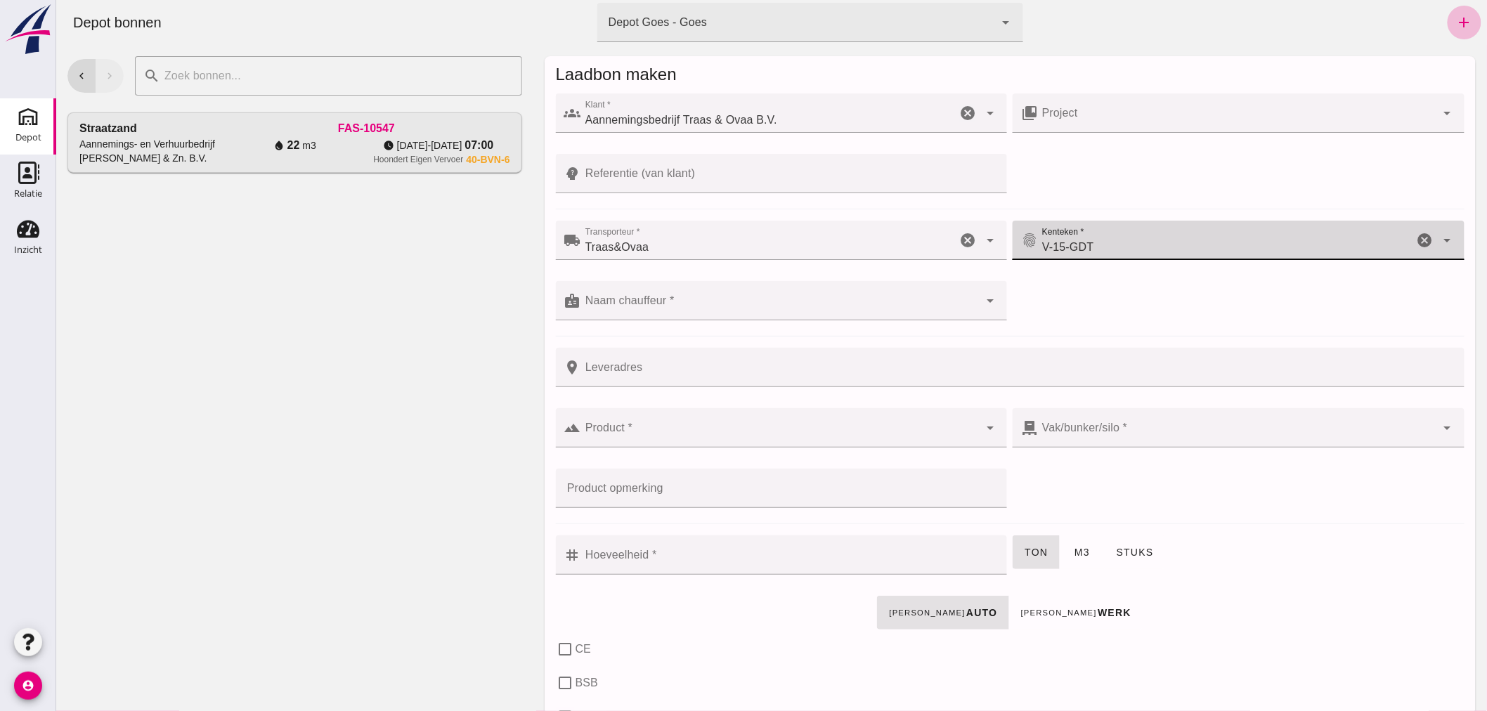
type input "V-15-GDT"
click at [761, 300] on input "Naam chauffeur *" at bounding box center [780, 307] width 399 height 17
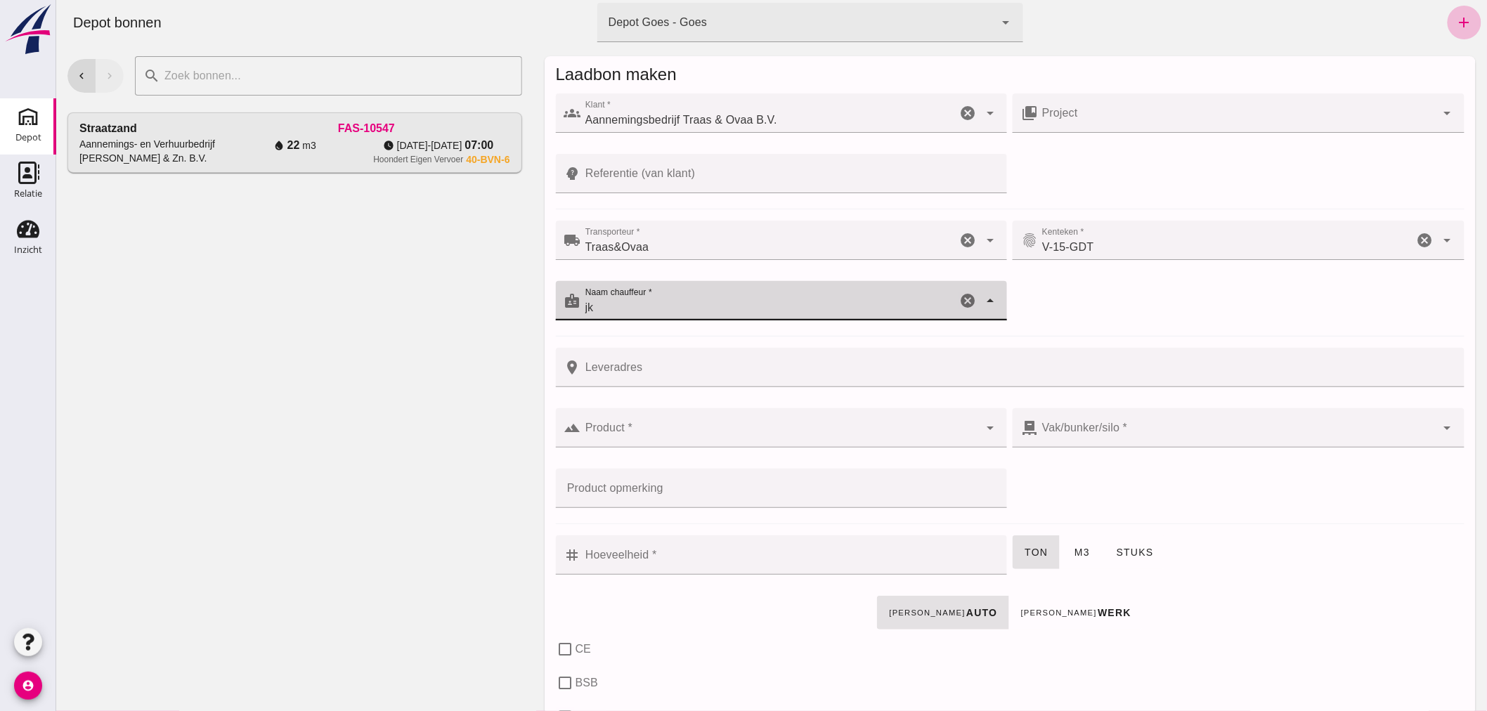
type input "j"
type input "Jurian"
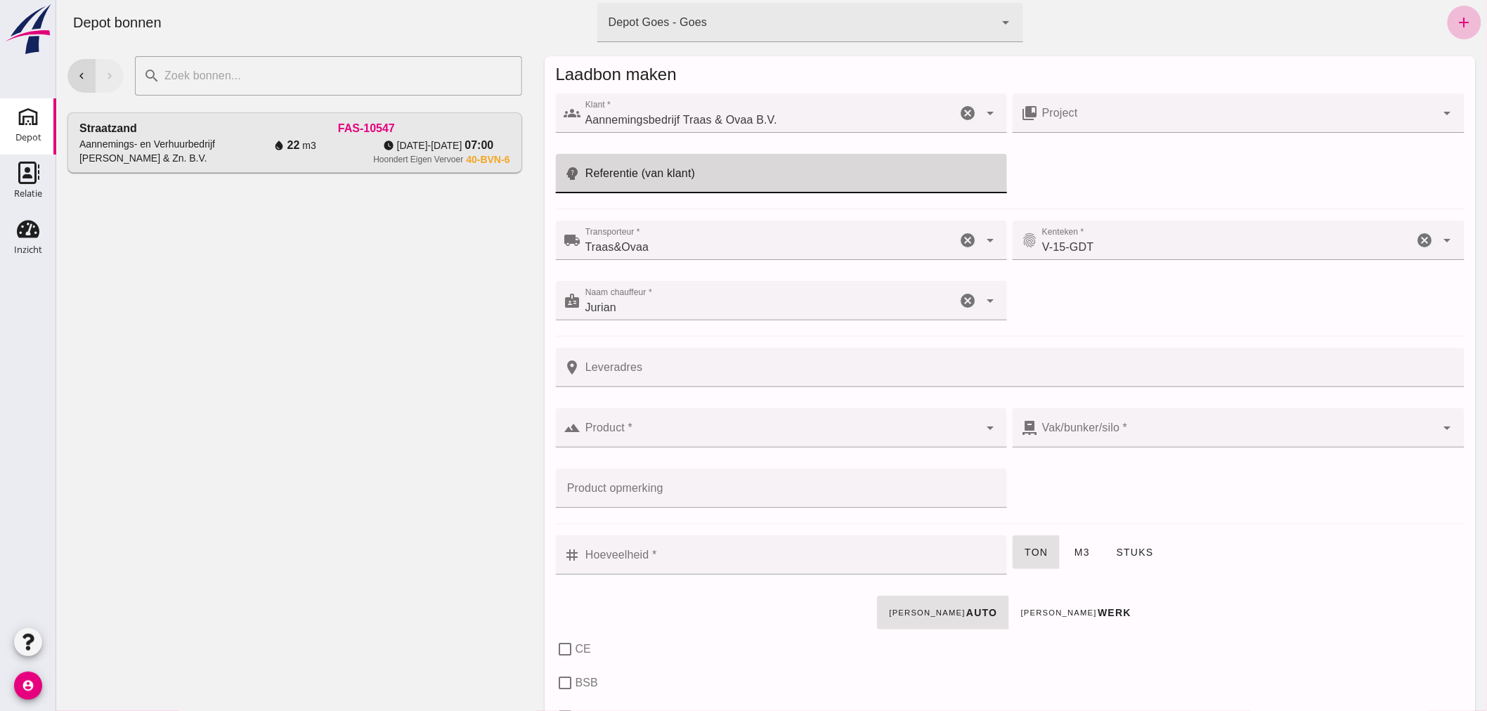
click at [677, 171] on input "Referentie (van klant)" at bounding box center [790, 173] width 418 height 39
click at [651, 173] on input "Referentie (van klant)" at bounding box center [790, 173] width 418 height 39
type input "25T010"
click at [663, 433] on input "Product *" at bounding box center [780, 435] width 399 height 17
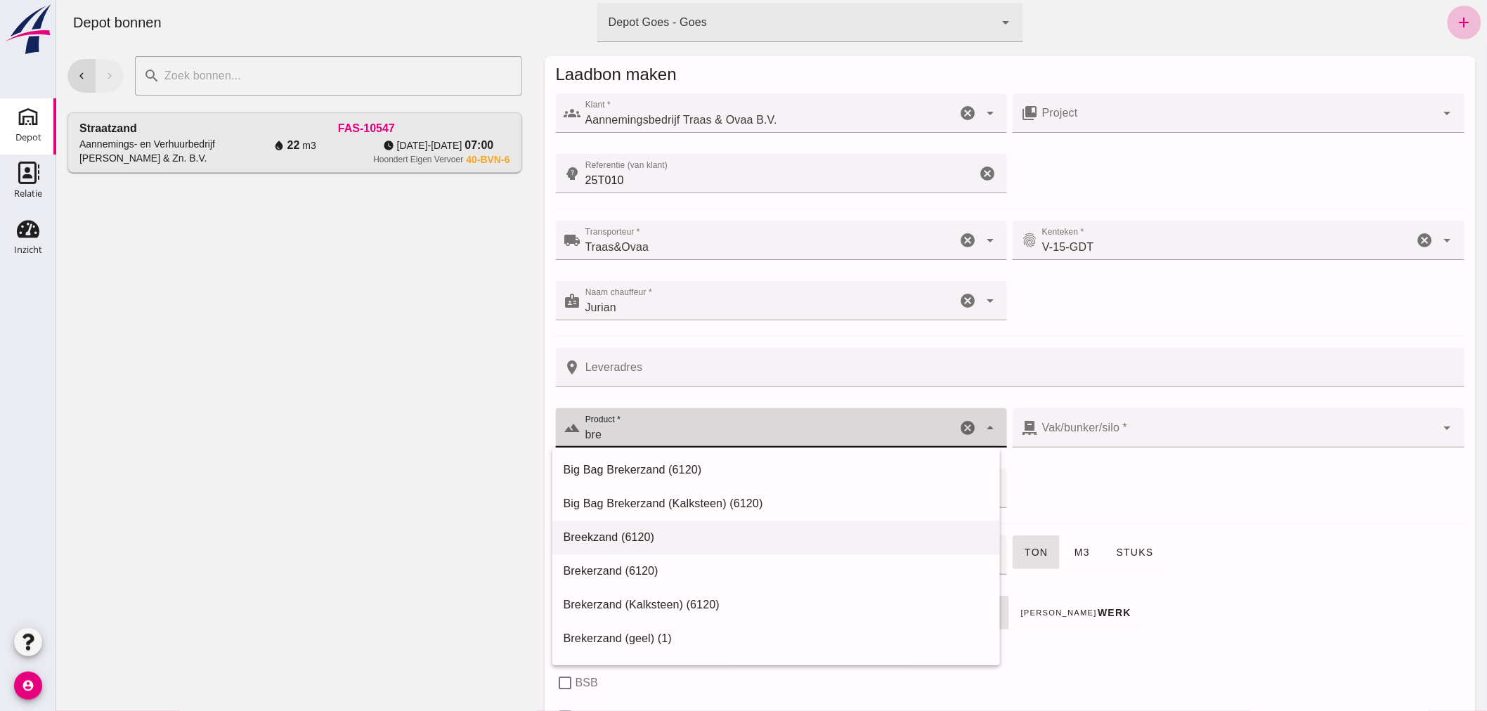
click at [645, 536] on div "Breekzand (6120)" at bounding box center [775, 537] width 425 height 17
type input "Breekzand (6120)"
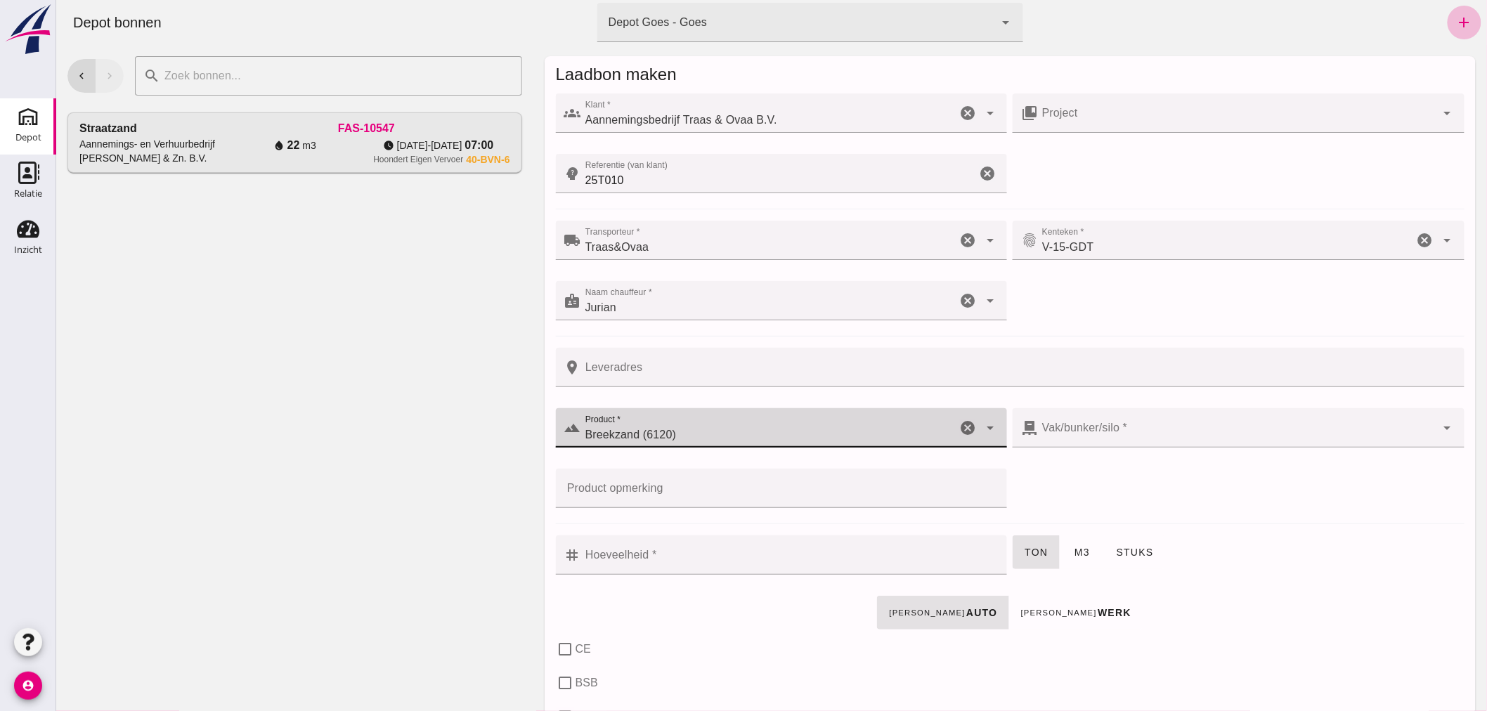
type input "300"
type input "Breekzand (6120)"
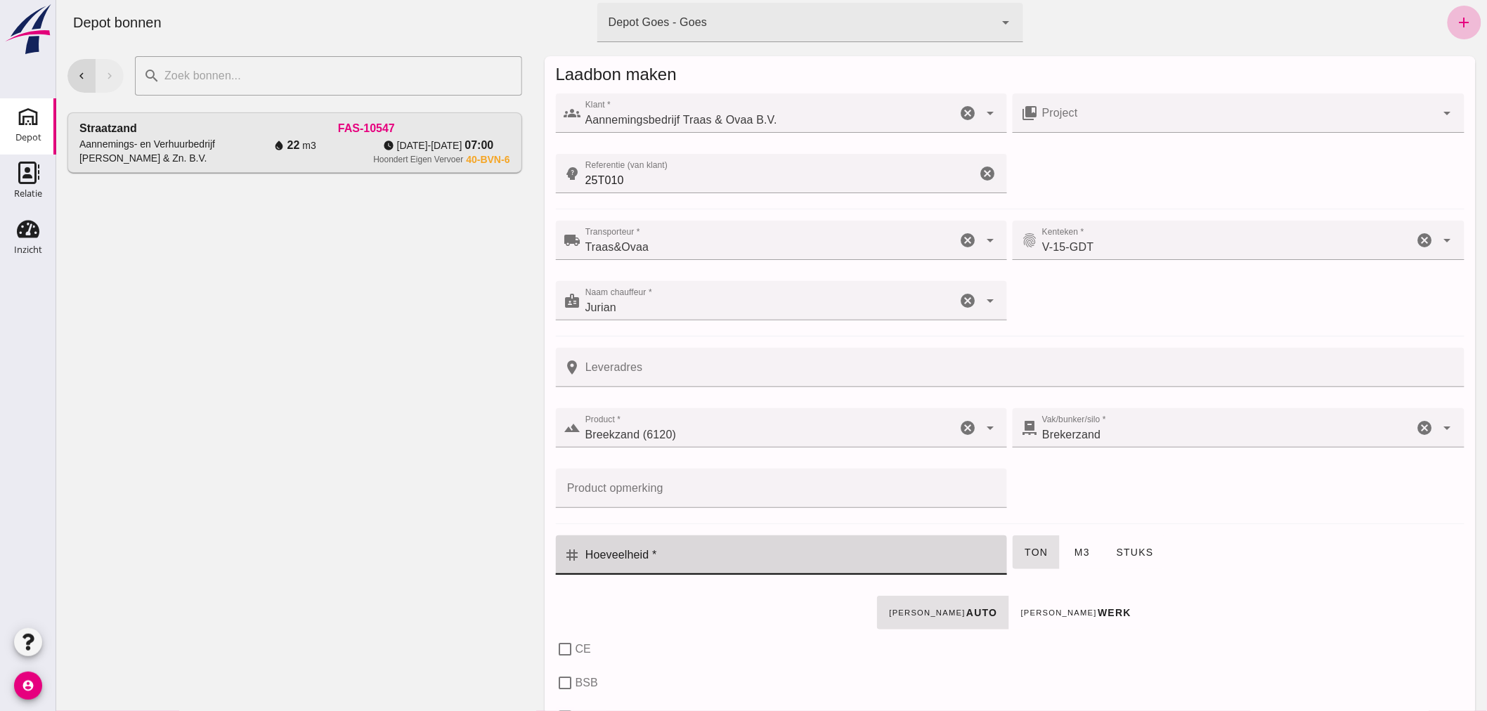
click at [669, 561] on input "Hoeveelheid *" at bounding box center [790, 555] width 418 height 39
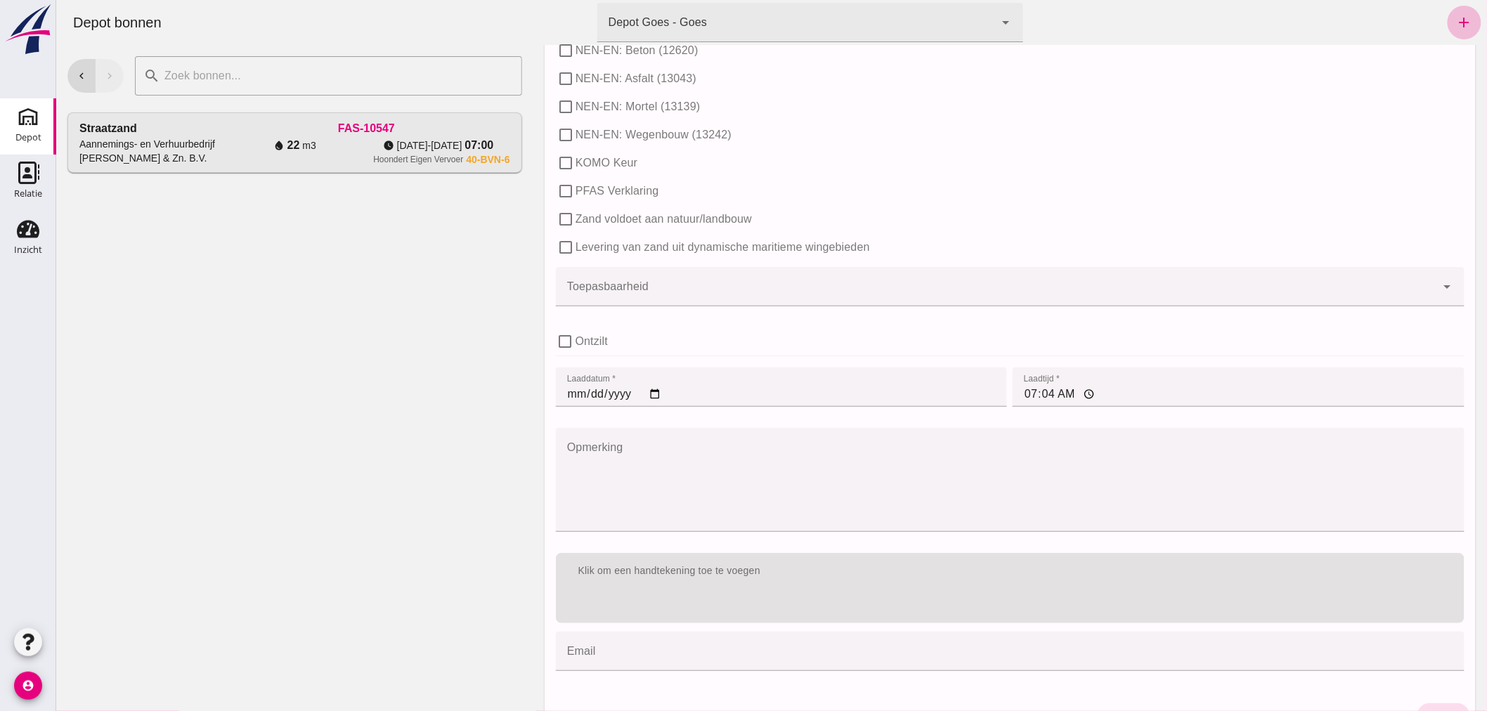
scroll to position [802, 0]
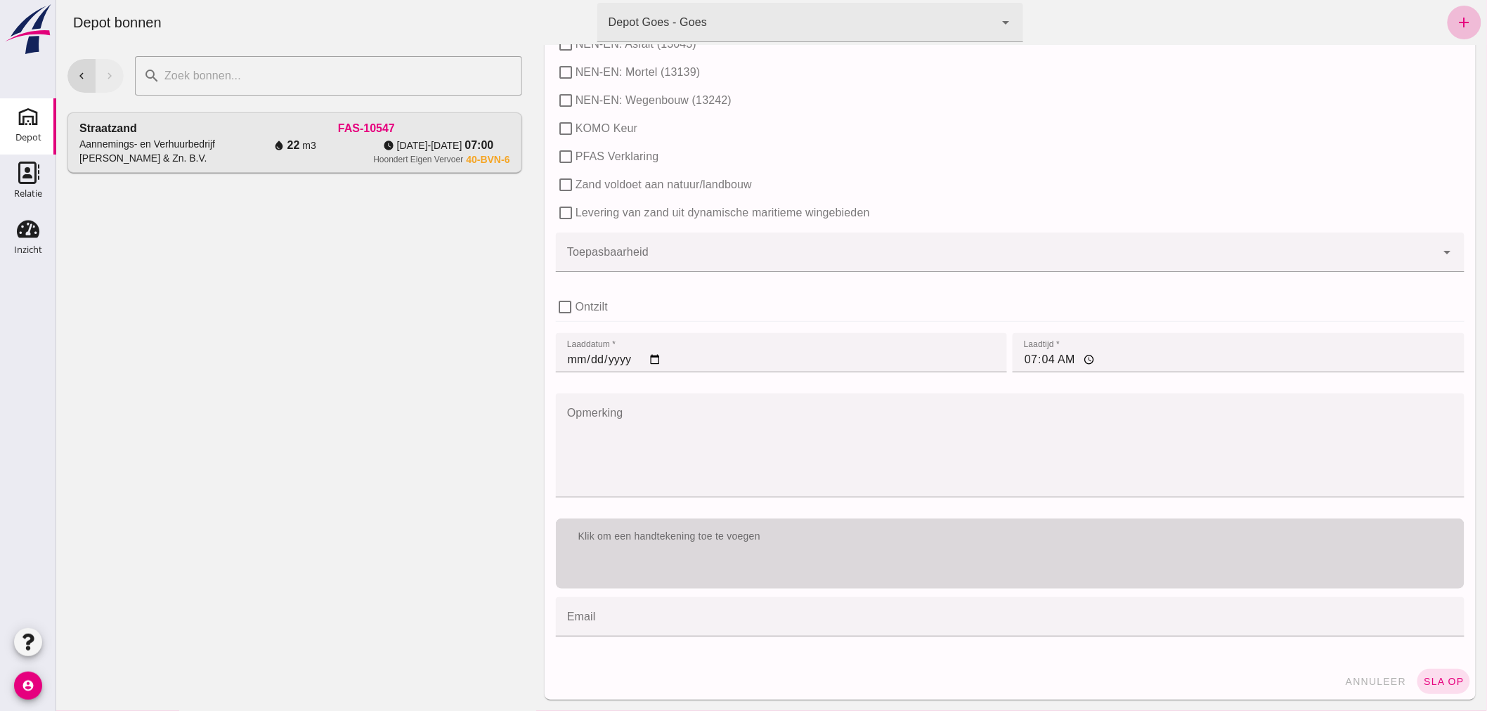
type input "0.8"
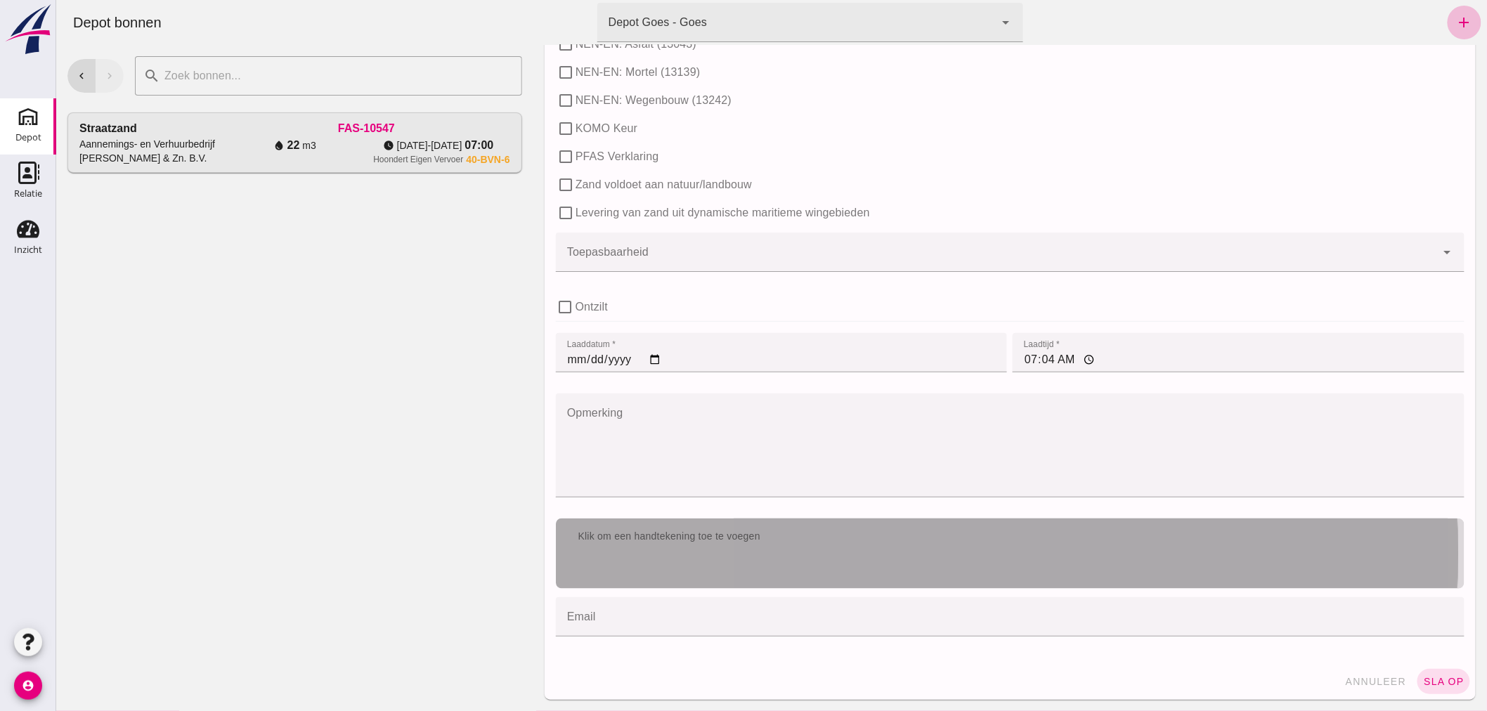
click at [732, 556] on div "Klik om een handtekening toe te voegen" at bounding box center [1009, 554] width 909 height 70
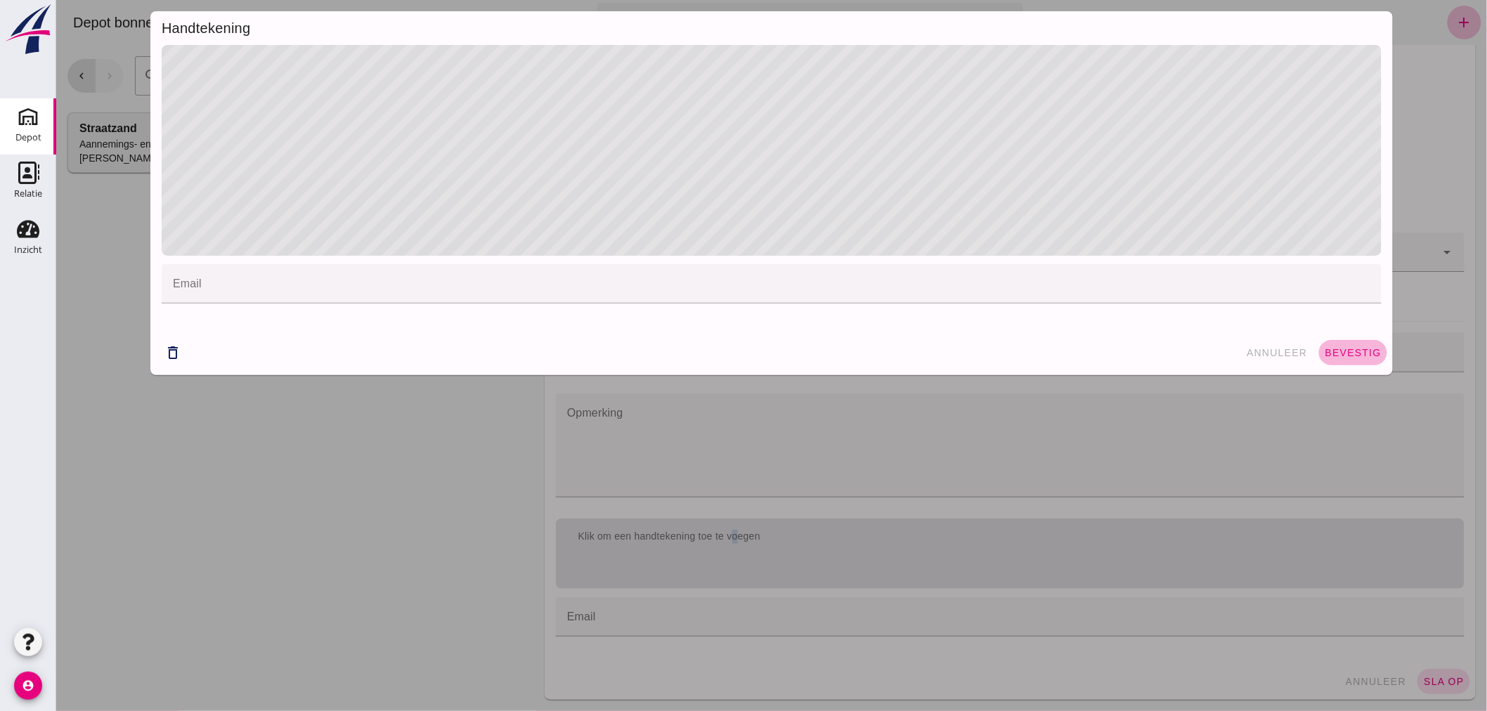
click at [1353, 354] on span "bevestig" at bounding box center [1352, 352] width 57 height 11
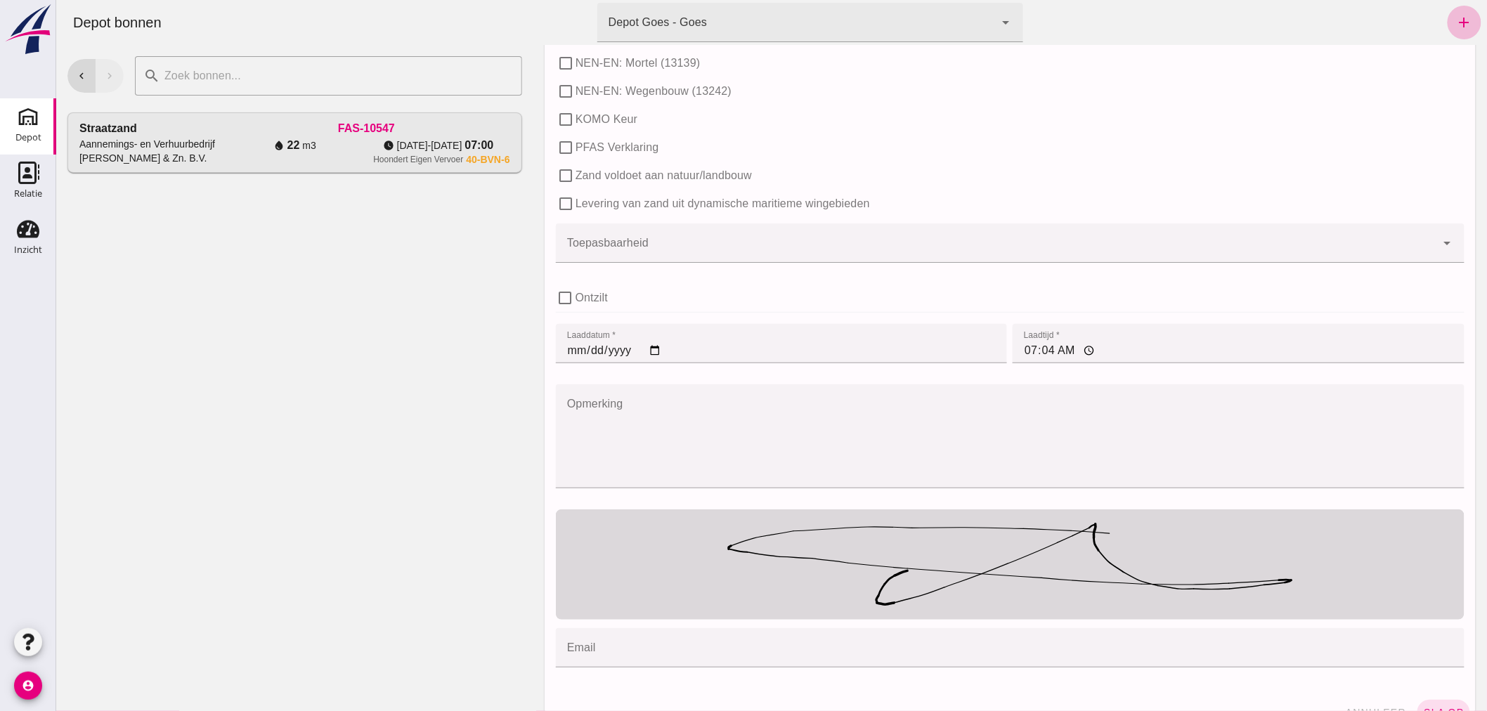
scroll to position [841, 0]
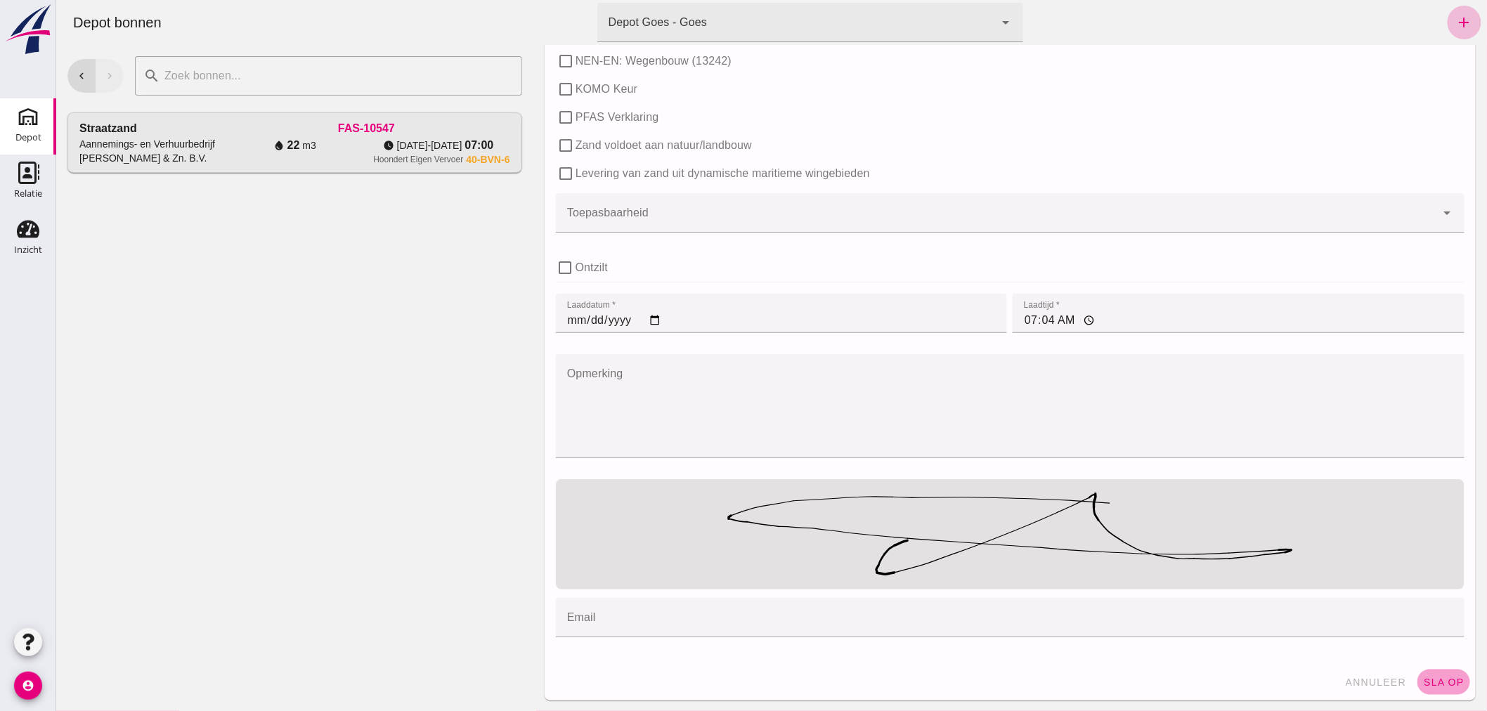
click at [1421, 673] on button "sla op" at bounding box center [1443, 682] width 53 height 25
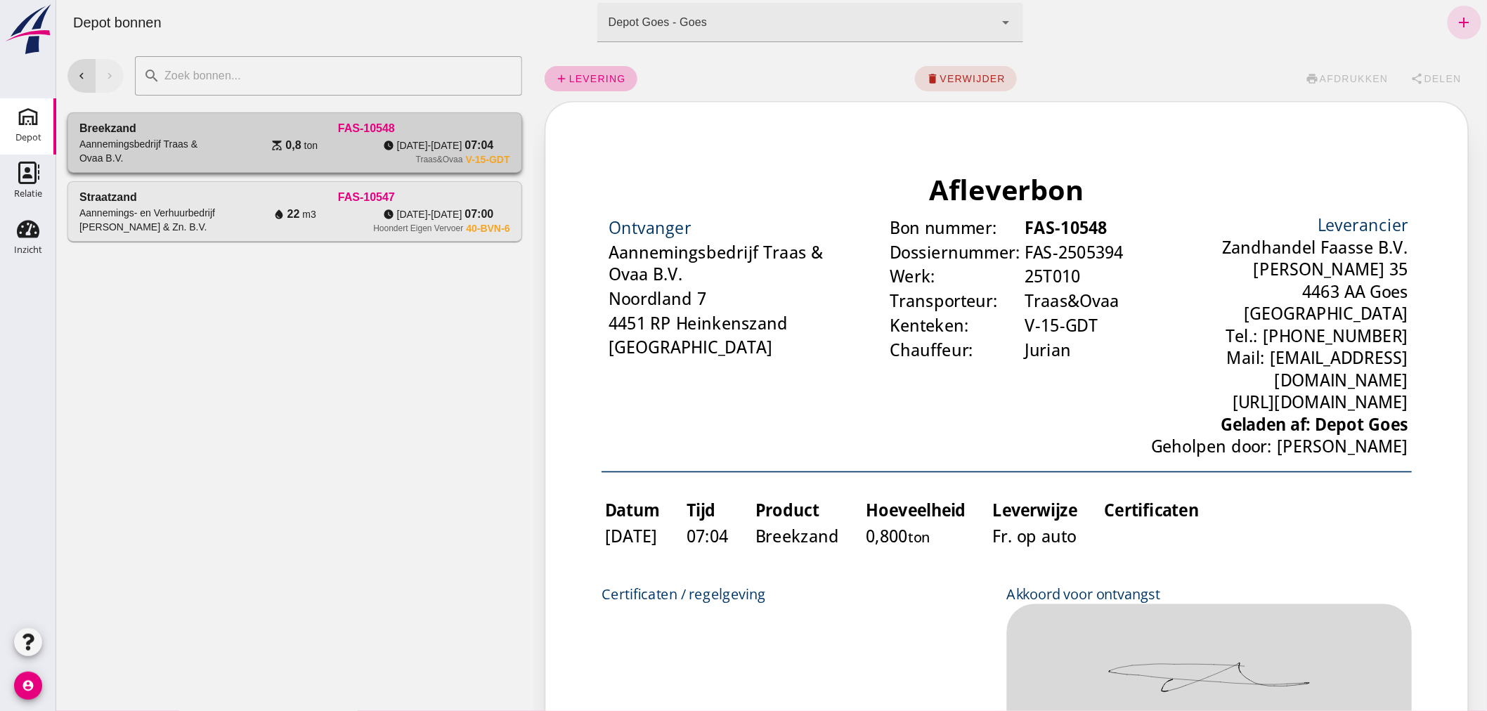
scroll to position [0, 0]
